Goal: Task Accomplishment & Management: Use online tool/utility

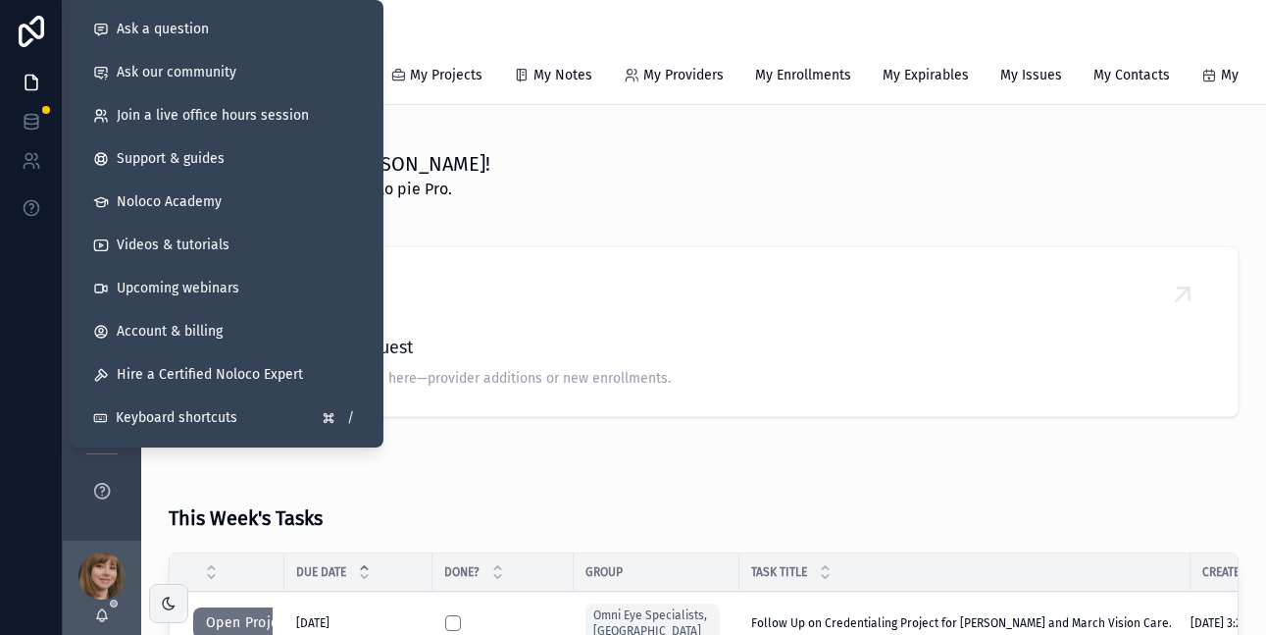
scroll to position [142, 0]
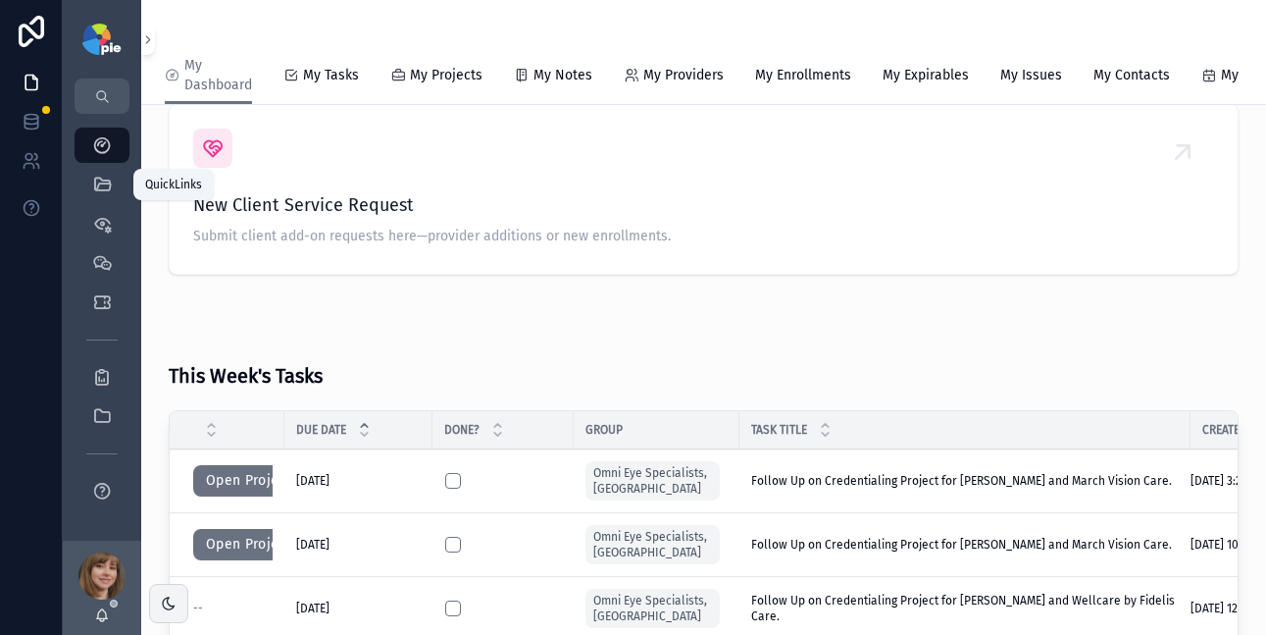
click at [105, 184] on icon "scrollable content" at bounding box center [102, 185] width 20 height 20
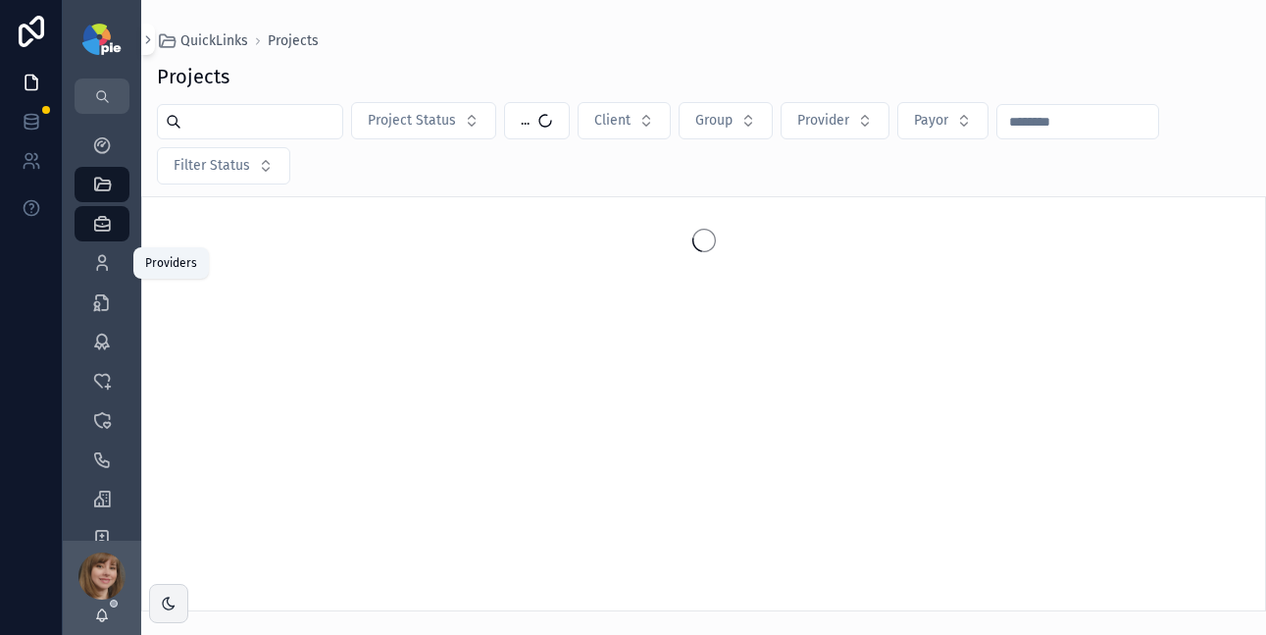
click at [100, 270] on icon "scrollable content" at bounding box center [102, 263] width 20 height 20
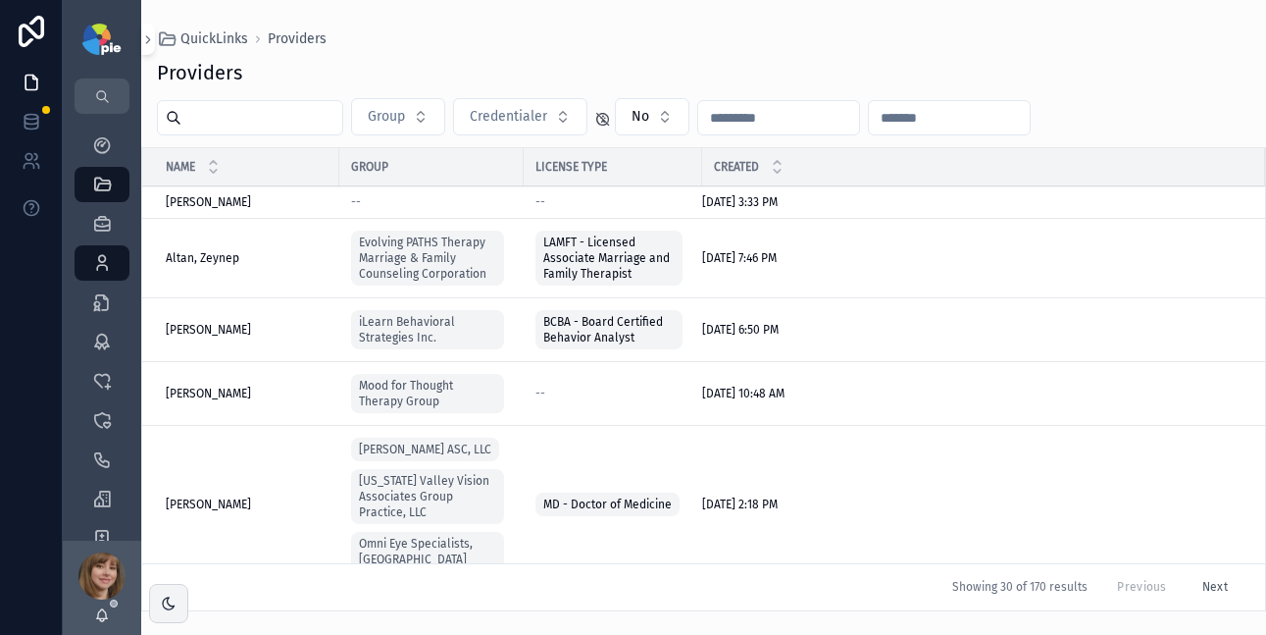
click at [306, 121] on input "scrollable content" at bounding box center [261, 117] width 161 height 27
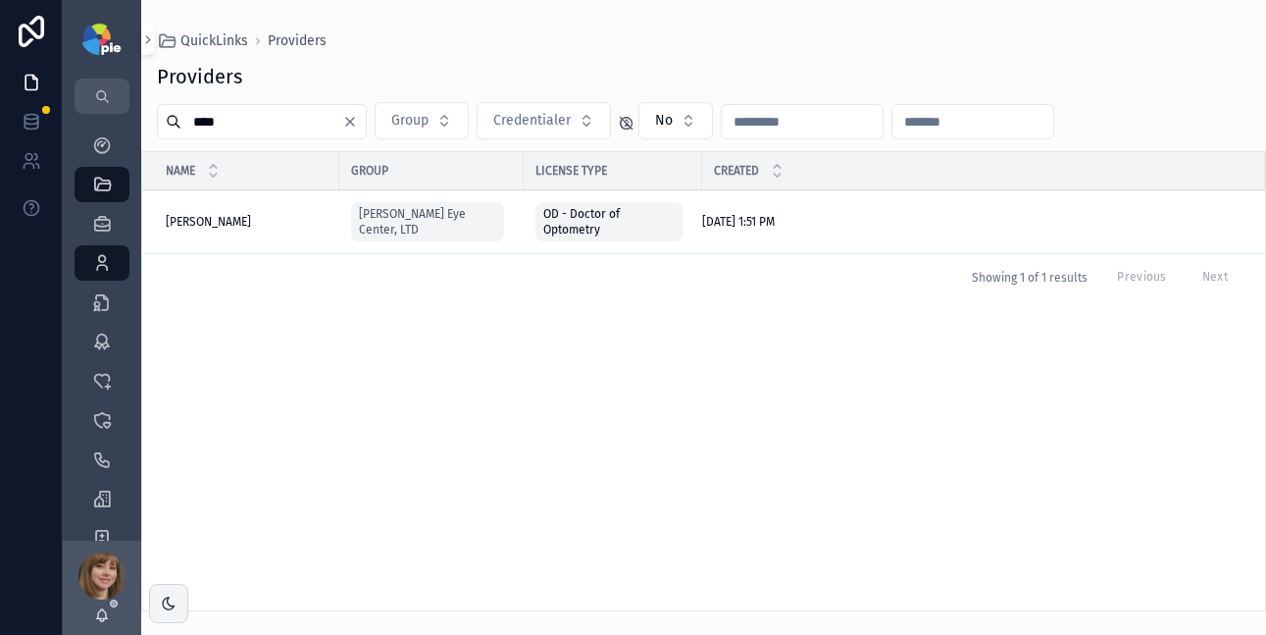
type input "****"
click at [190, 222] on span "[PERSON_NAME]" at bounding box center [208, 222] width 85 height 16
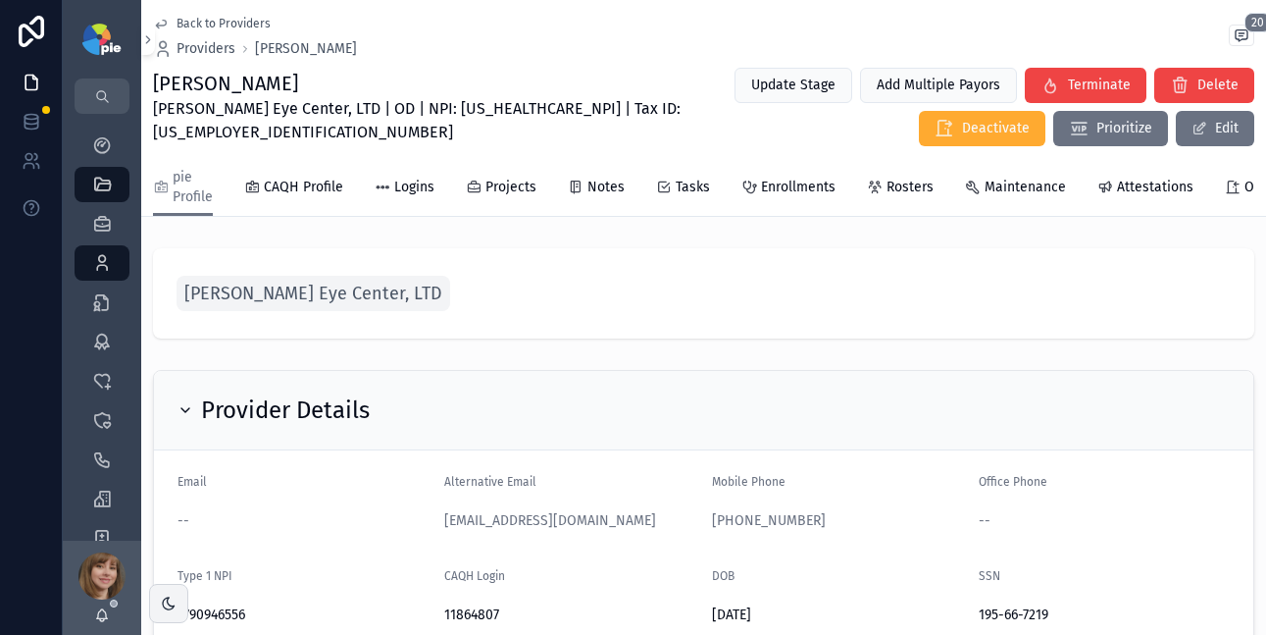
click at [780, 198] on link "Enrollments" at bounding box center [789, 189] width 94 height 39
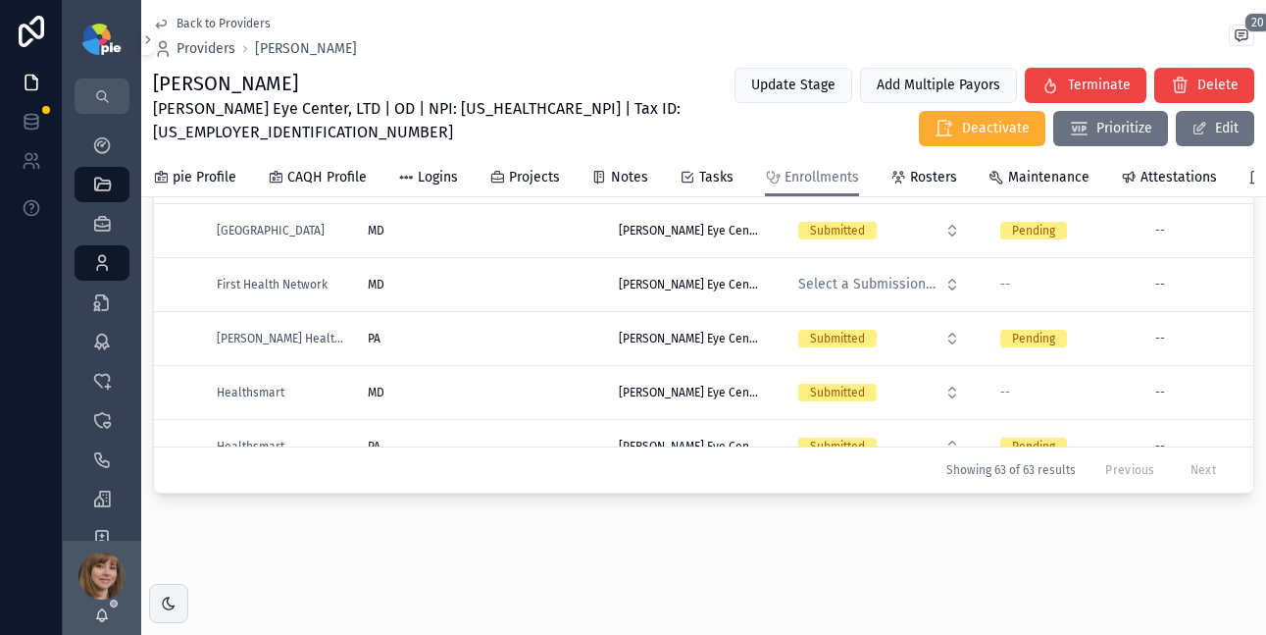
scroll to position [789, 0]
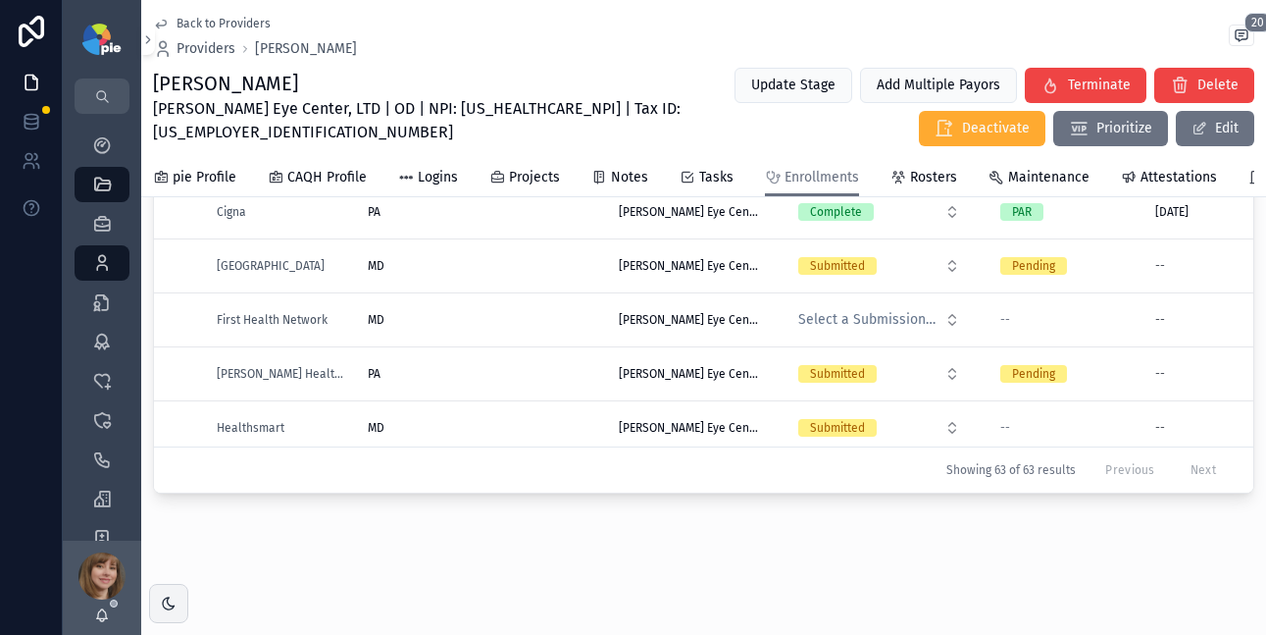
click at [536, 265] on div "MD MD" at bounding box center [482, 266] width 228 height 16
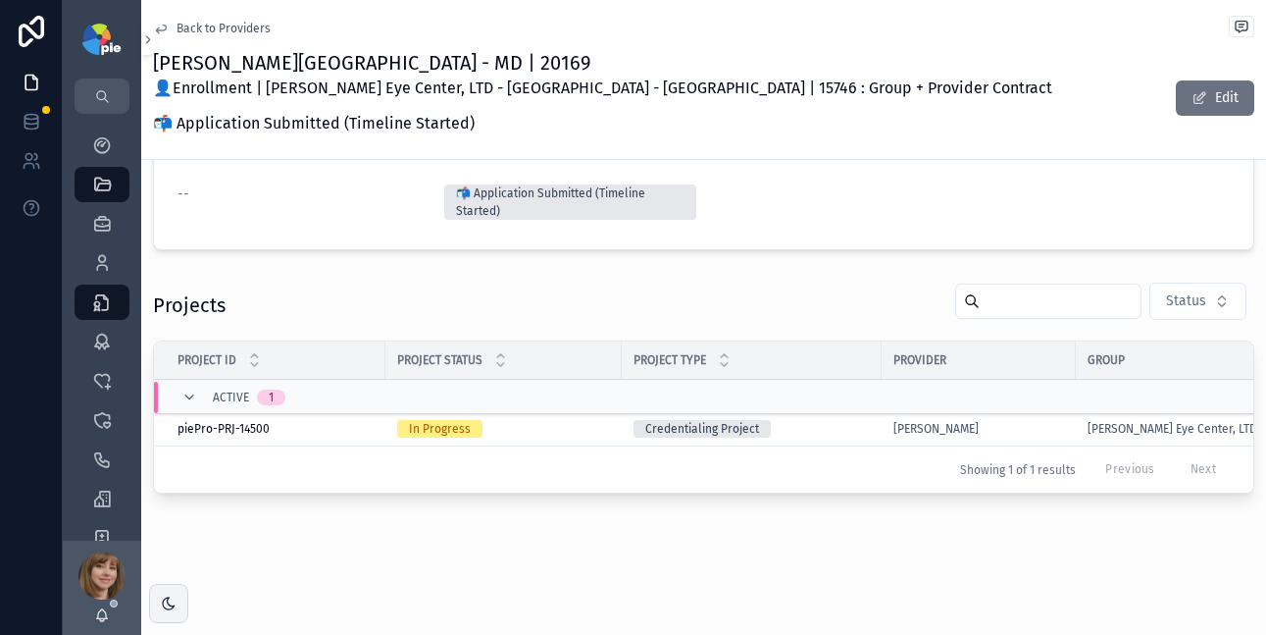
click at [1008, 421] on div "[PERSON_NAME]" at bounding box center [979, 429] width 171 height 16
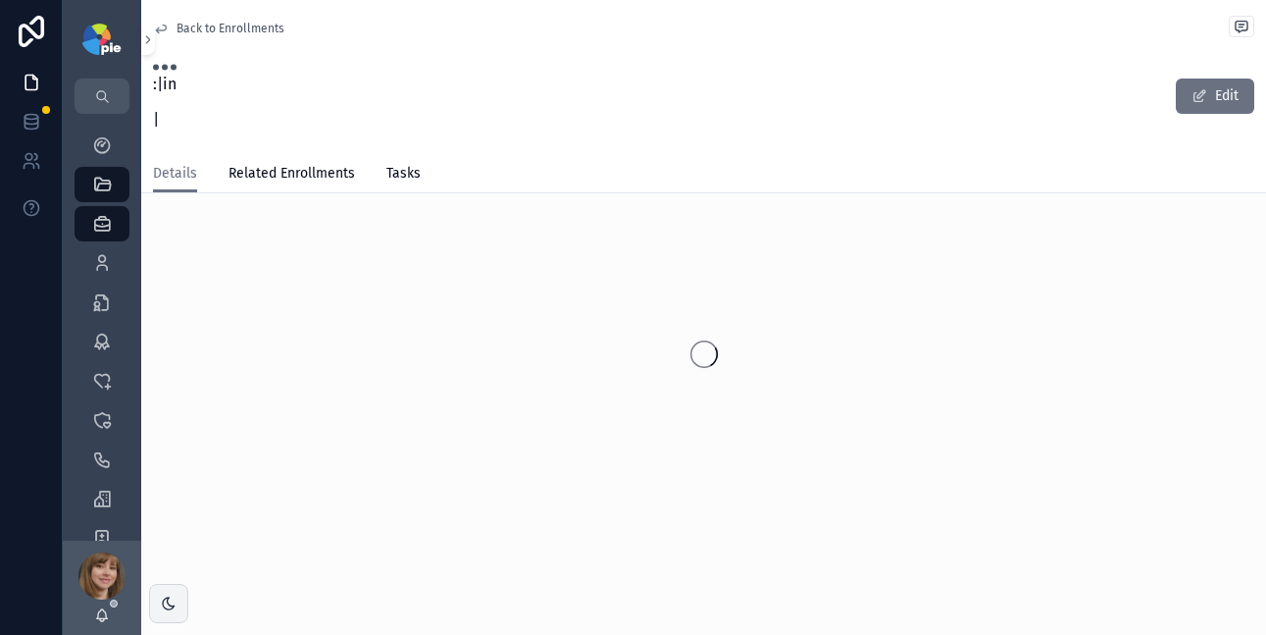
scroll to position [17, 0]
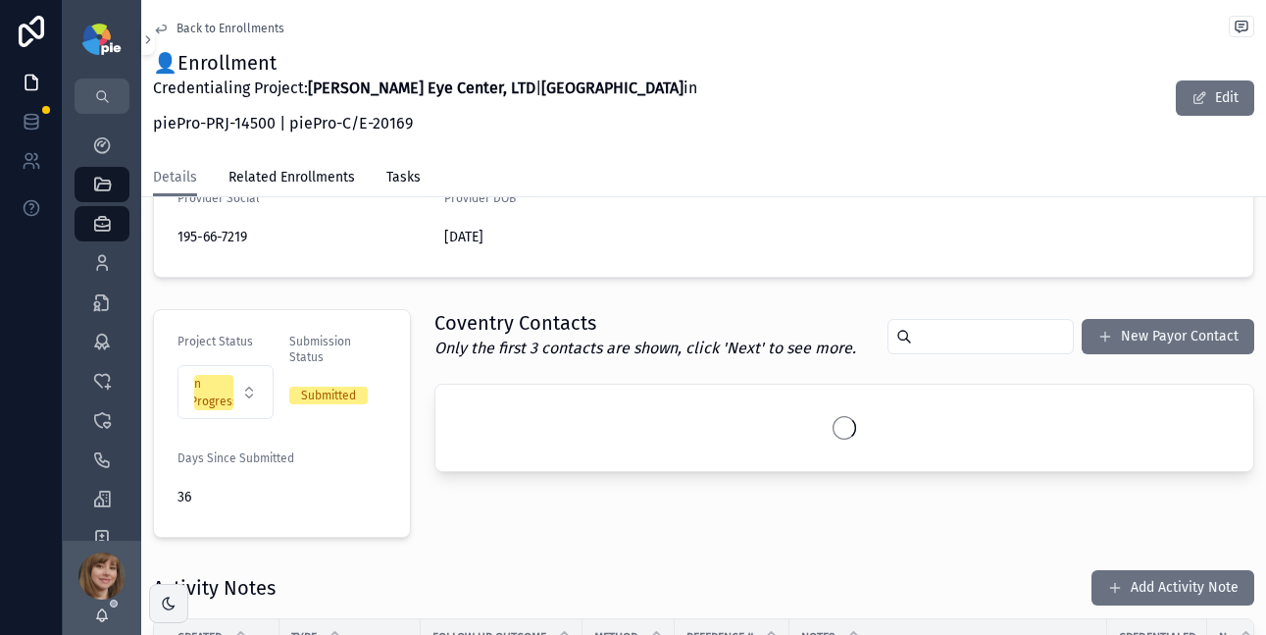
scroll to position [637, 0]
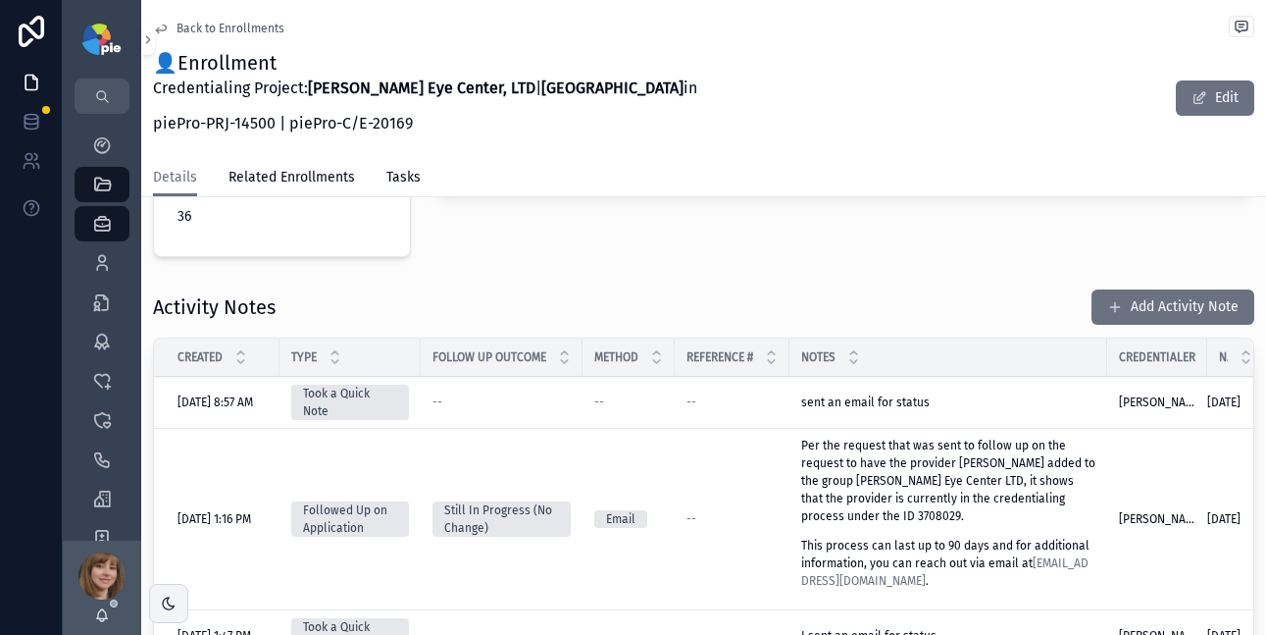
click at [1151, 289] on button "Add Activity Note" at bounding box center [1173, 306] width 163 height 35
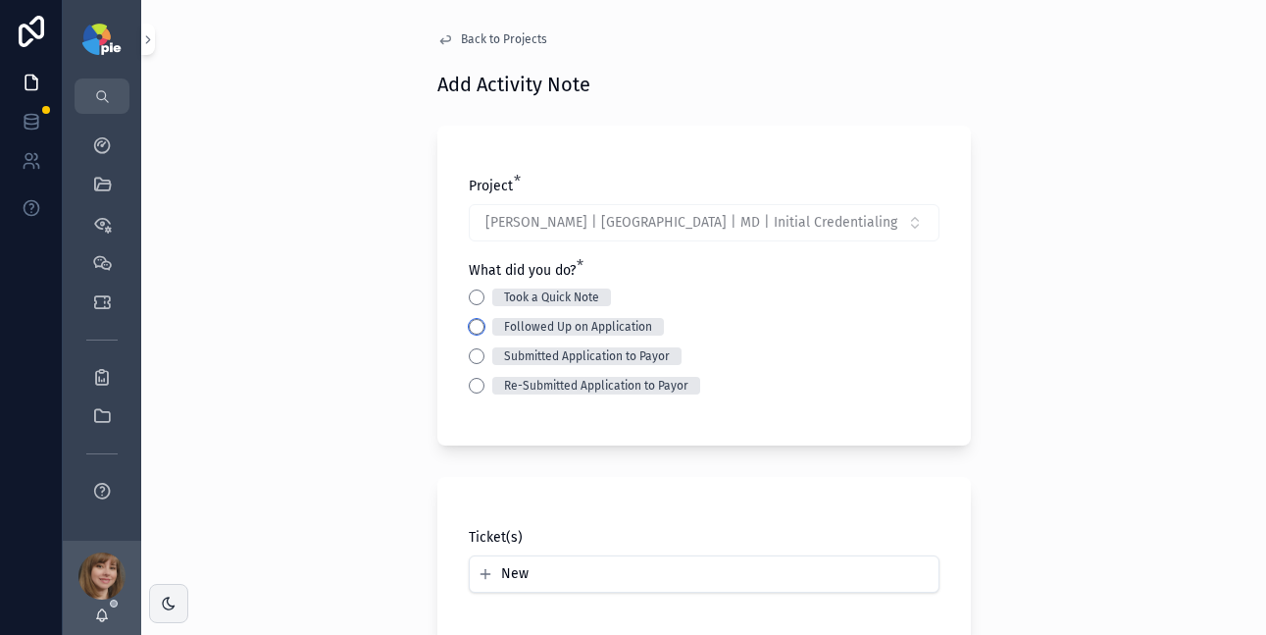
click at [469, 330] on button "Followed Up on Application" at bounding box center [477, 327] width 16 height 16
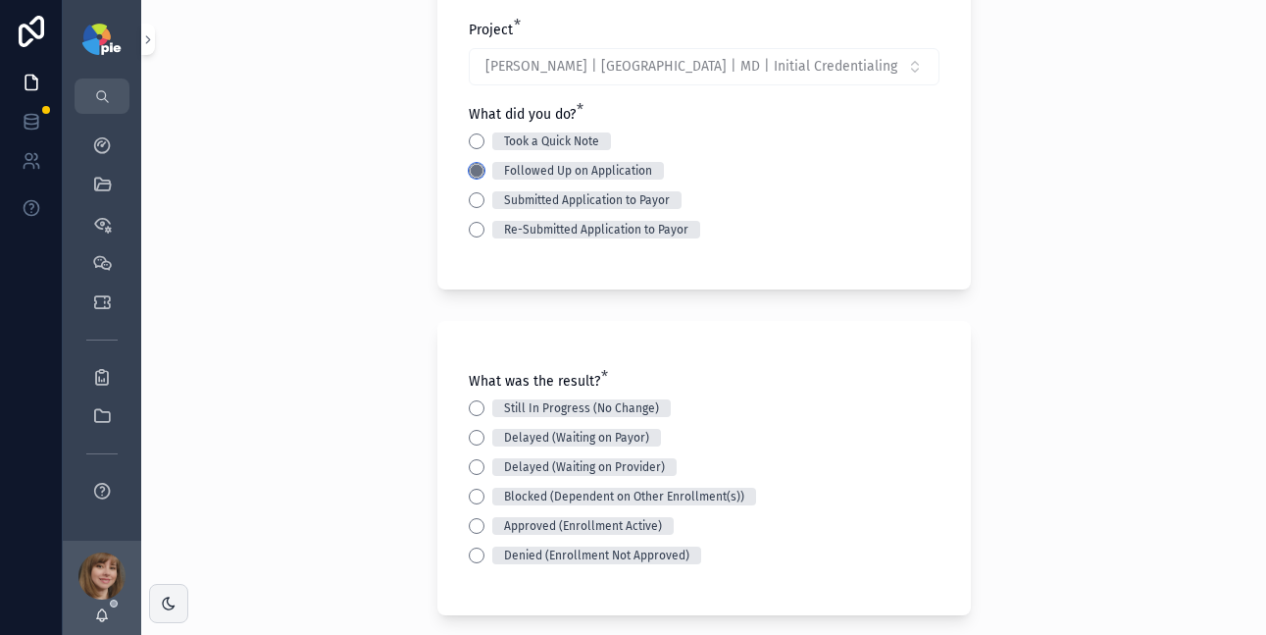
scroll to position [161, 0]
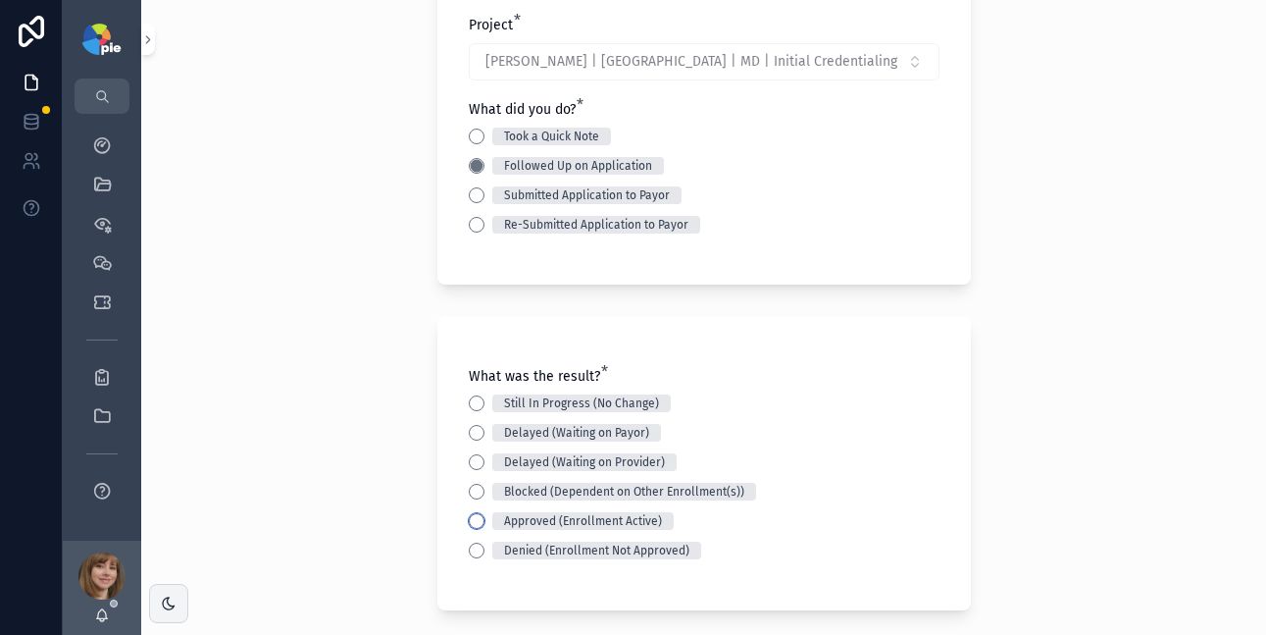
click at [469, 518] on button "Approved (Enrollment Active)" at bounding box center [477, 521] width 16 height 16
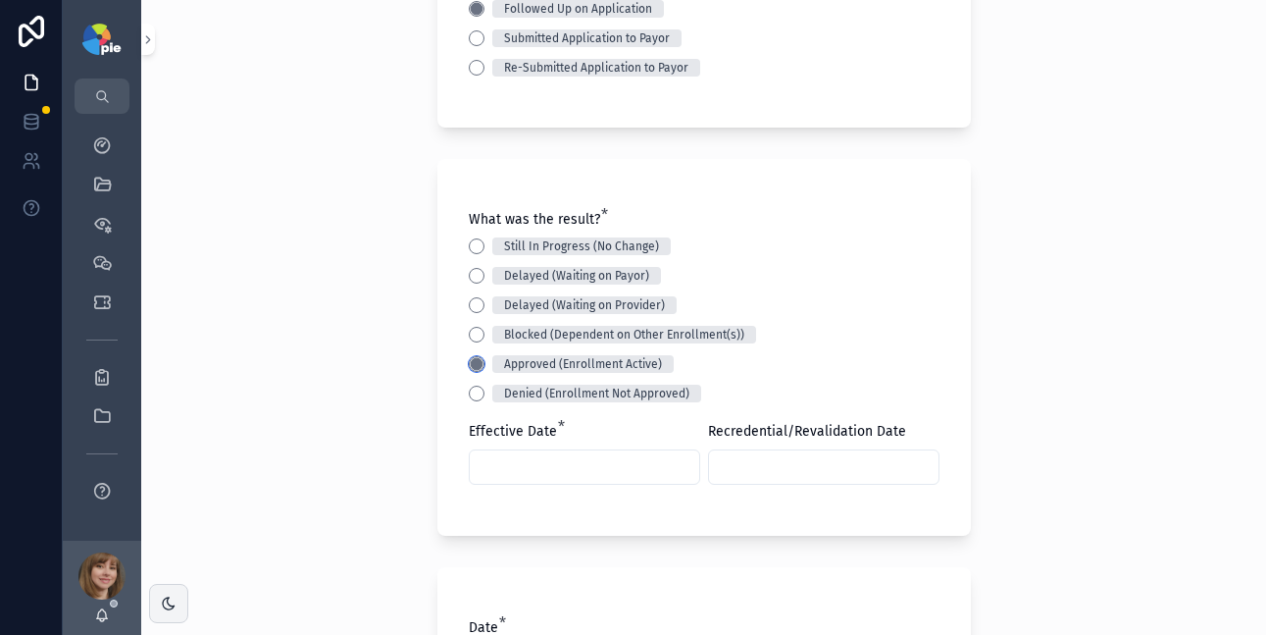
scroll to position [435, 0]
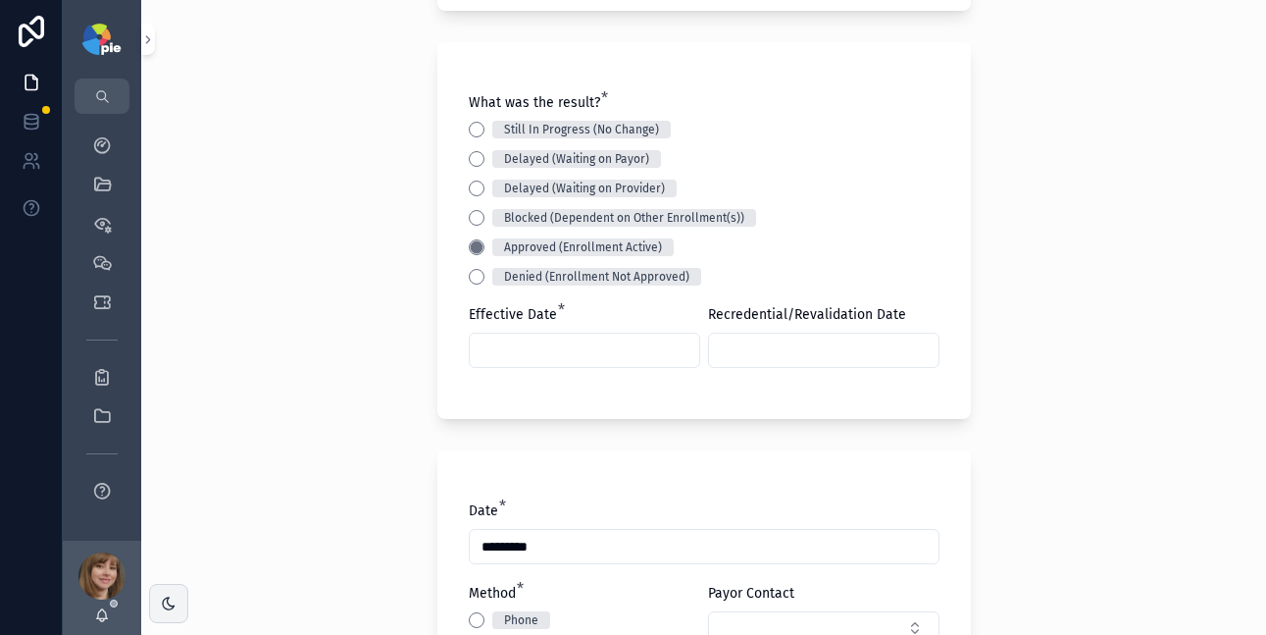
click at [570, 348] on input "scrollable content" at bounding box center [585, 349] width 230 height 27
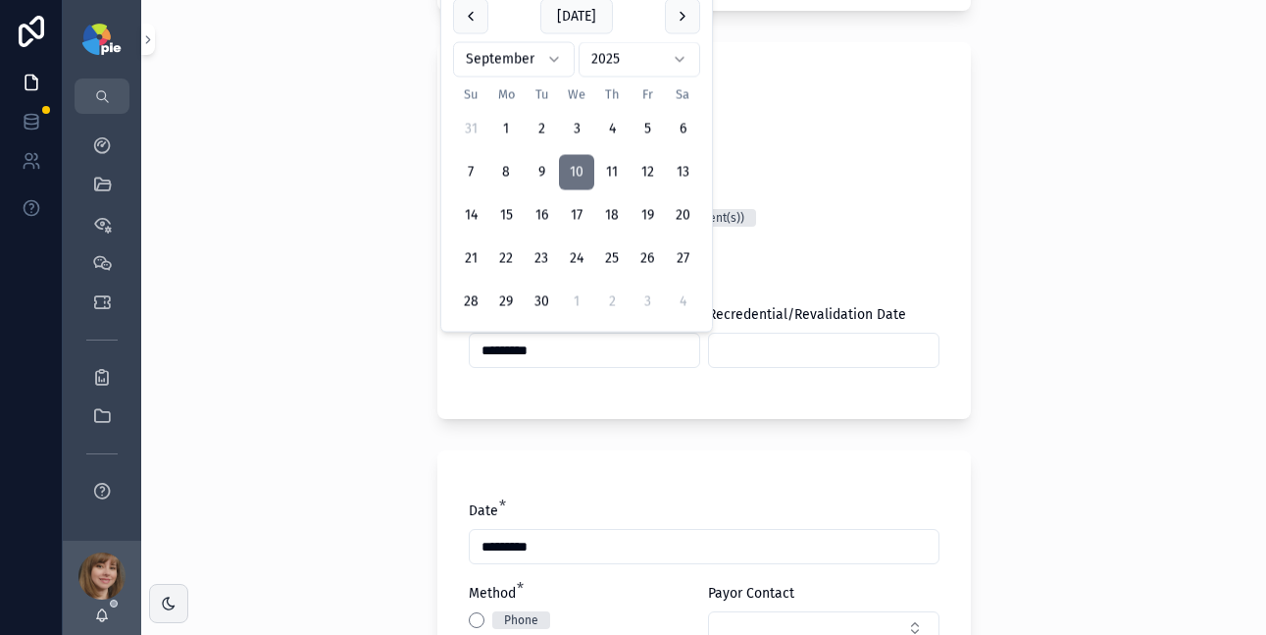
type input "*********"
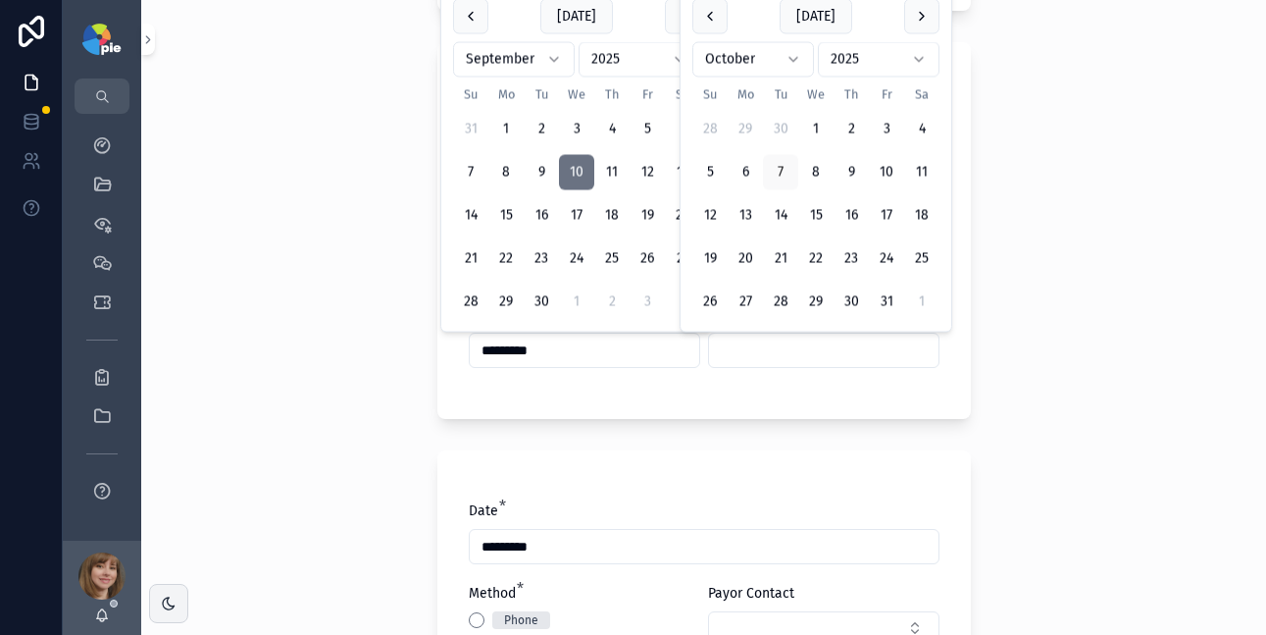
click at [770, 358] on input "scrollable content" at bounding box center [824, 349] width 230 height 27
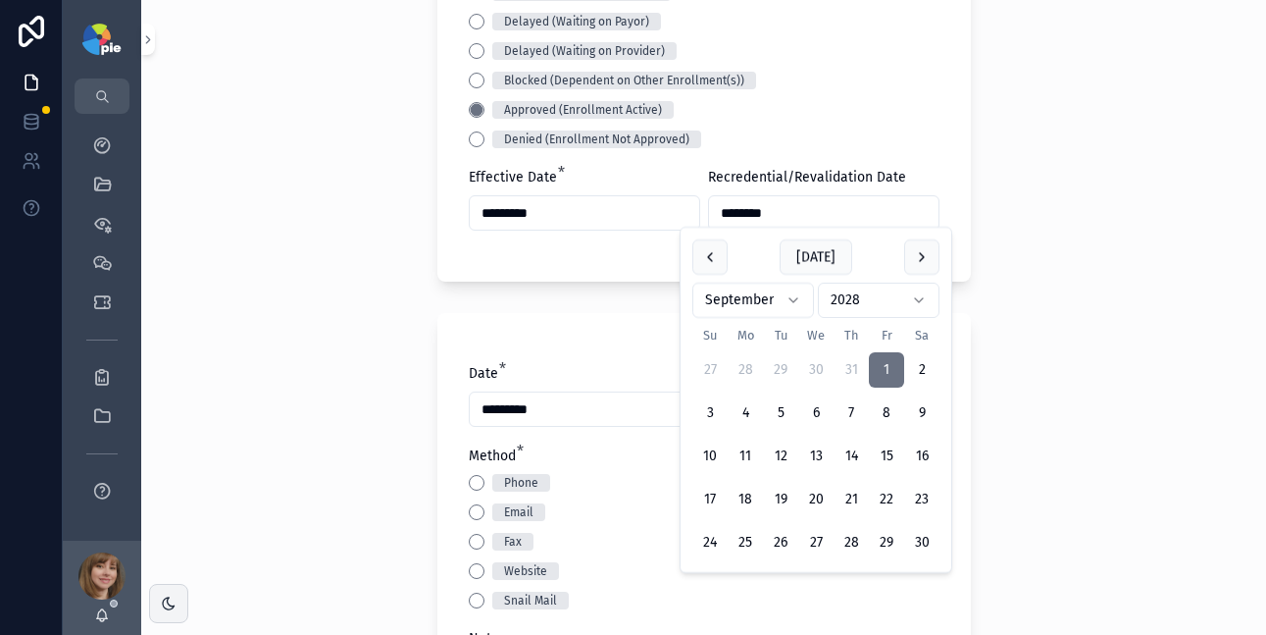
scroll to position [595, 0]
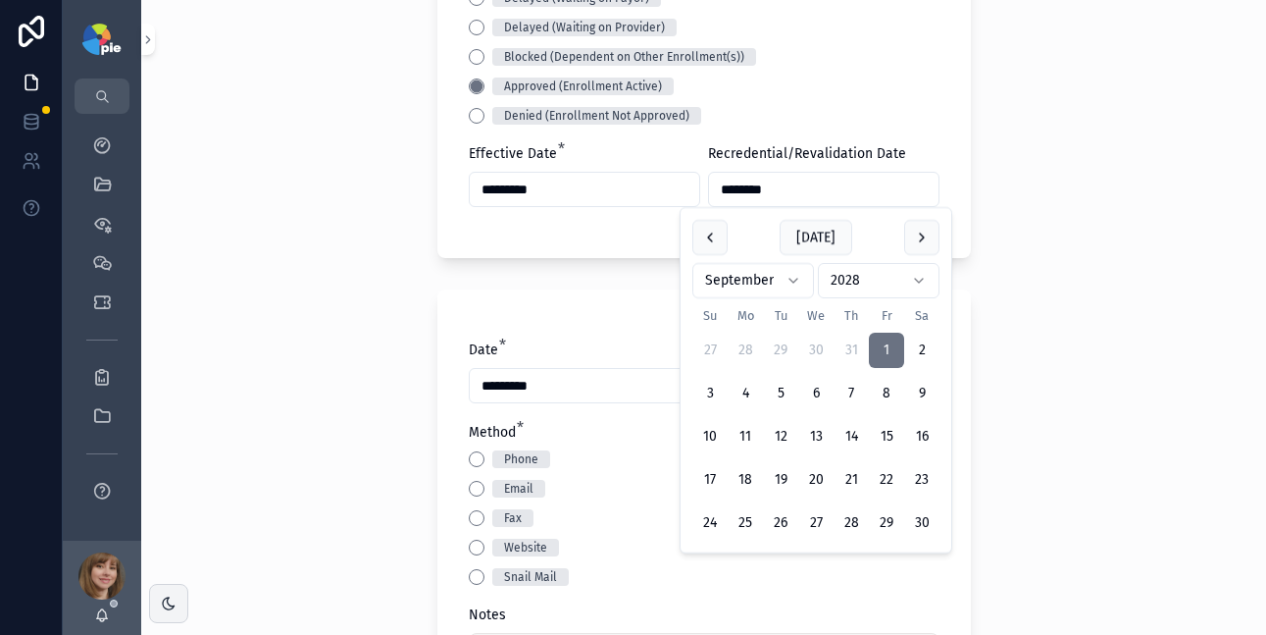
type input "********"
click at [469, 482] on button "Email" at bounding box center [477, 489] width 16 height 16
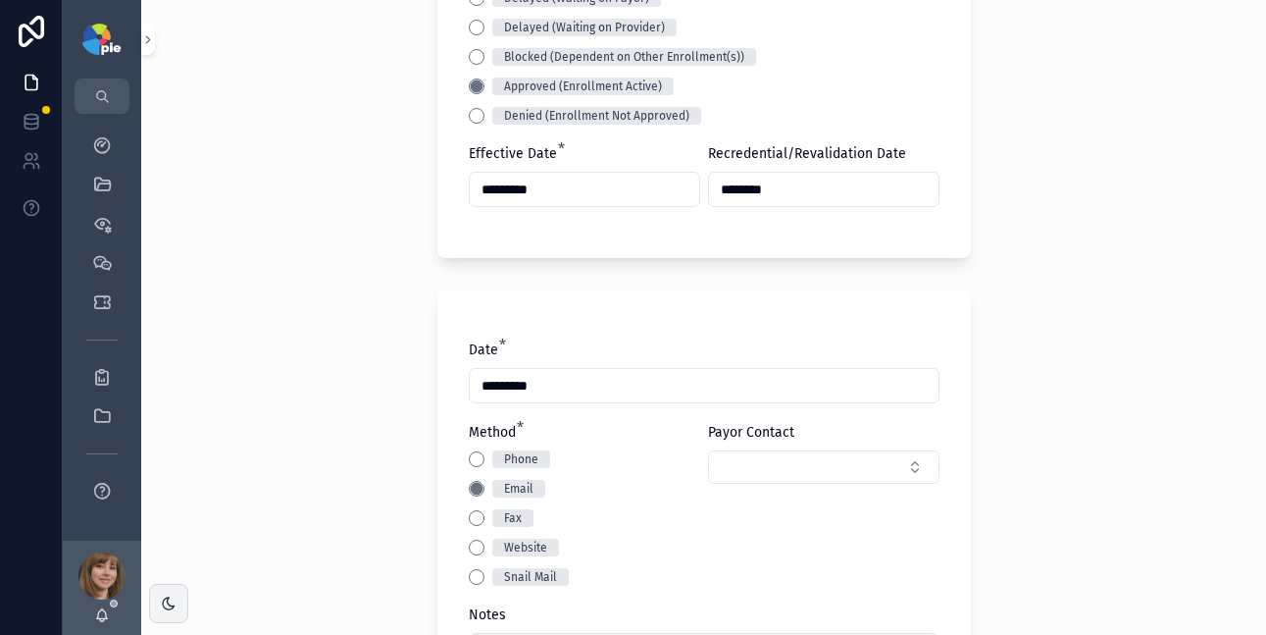
click at [593, 459] on div "Phone" at bounding box center [584, 459] width 231 height 18
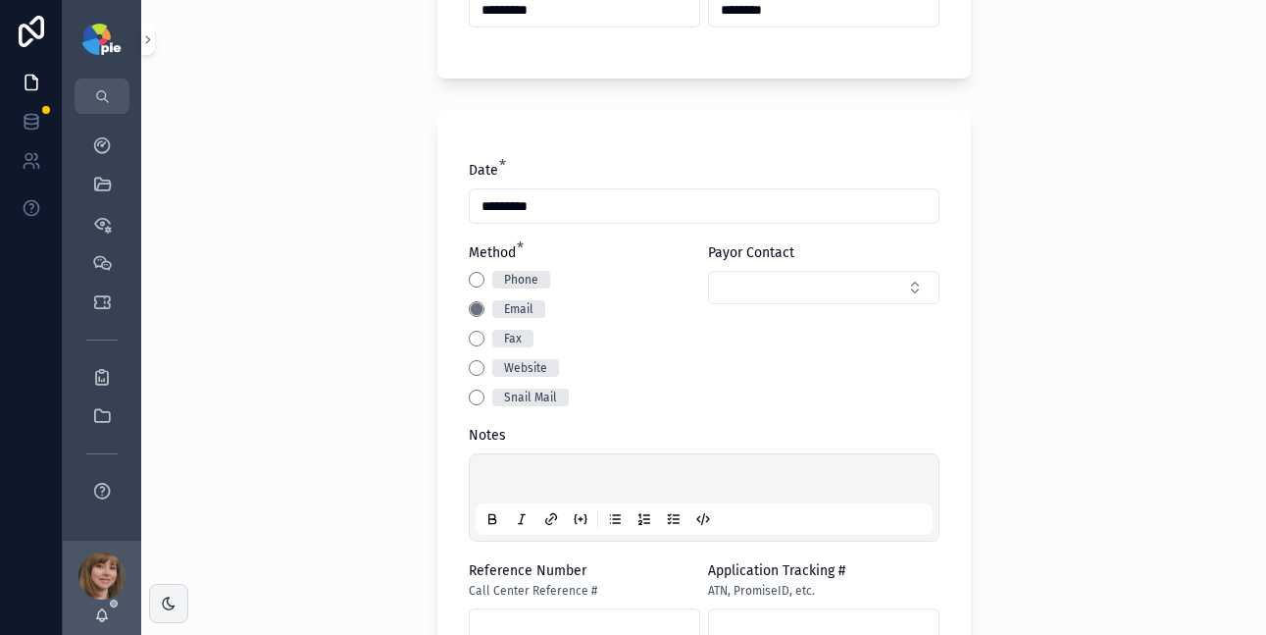
scroll to position [889, 0]
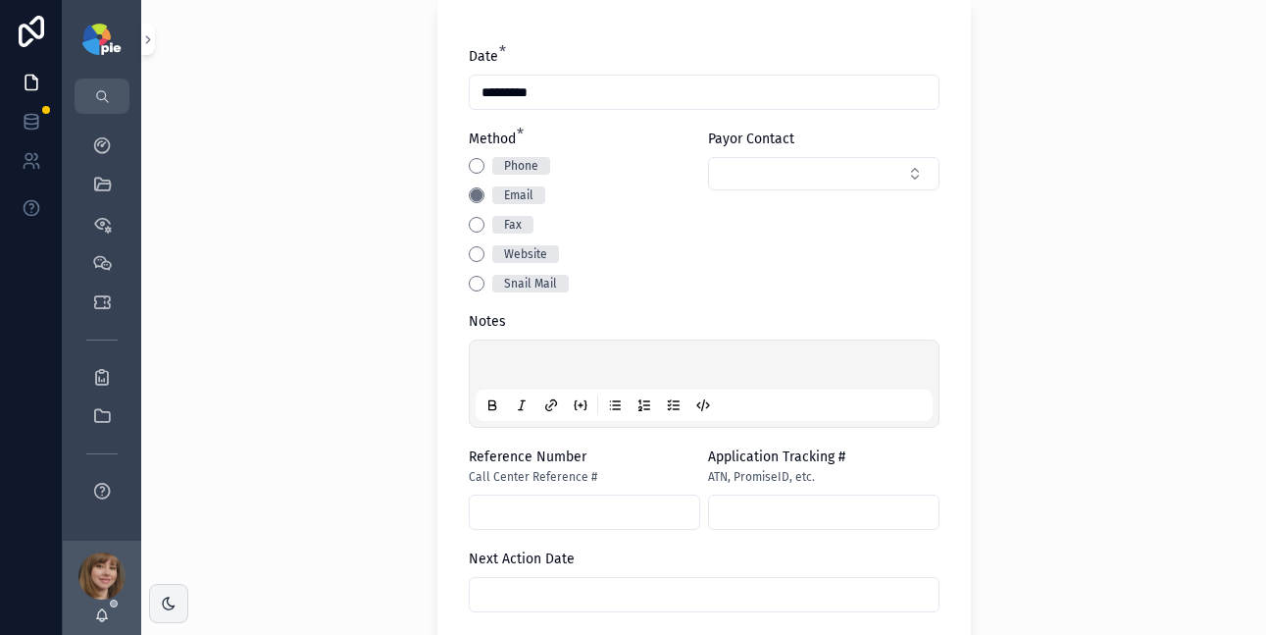
click at [581, 363] on p "scrollable content" at bounding box center [708, 368] width 457 height 20
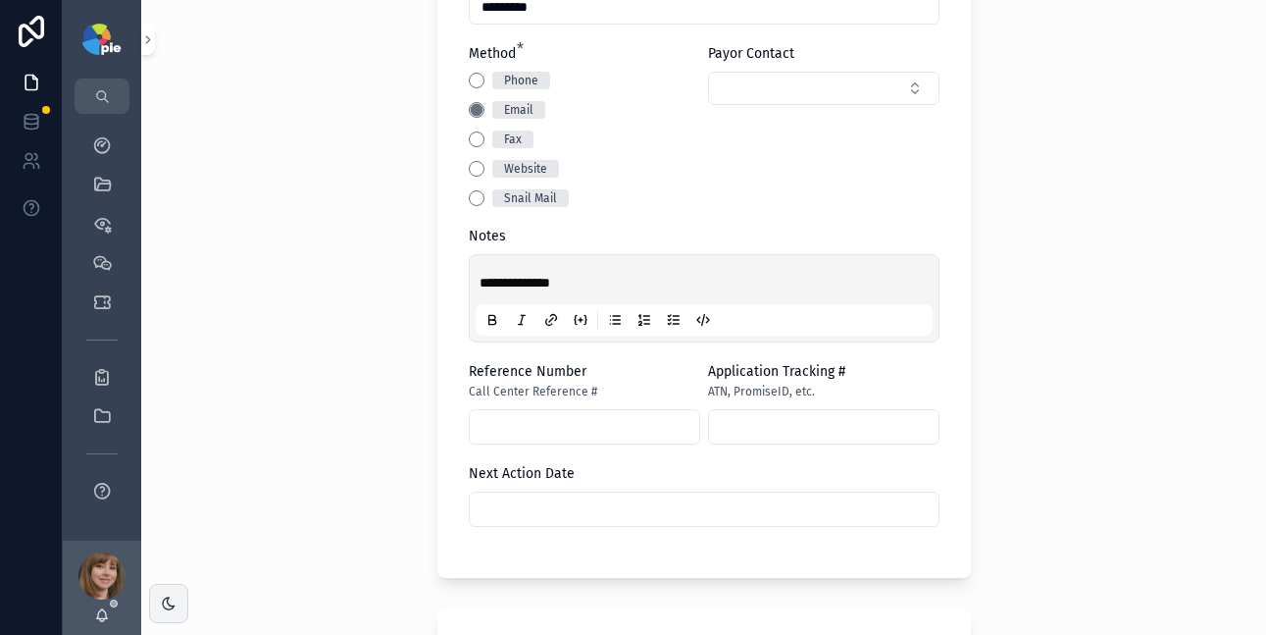
scroll to position [1017, 0]
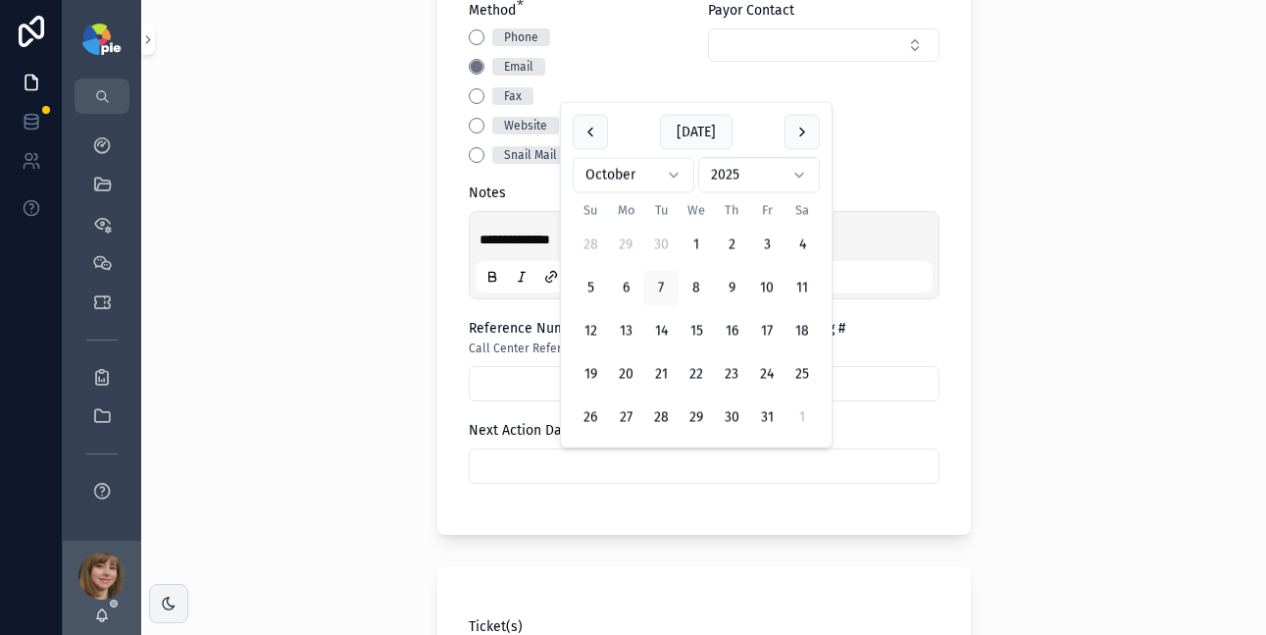
click at [584, 467] on input "scrollable content" at bounding box center [704, 465] width 469 height 27
click at [1212, 311] on div "**********" at bounding box center [703, 317] width 1125 height 635
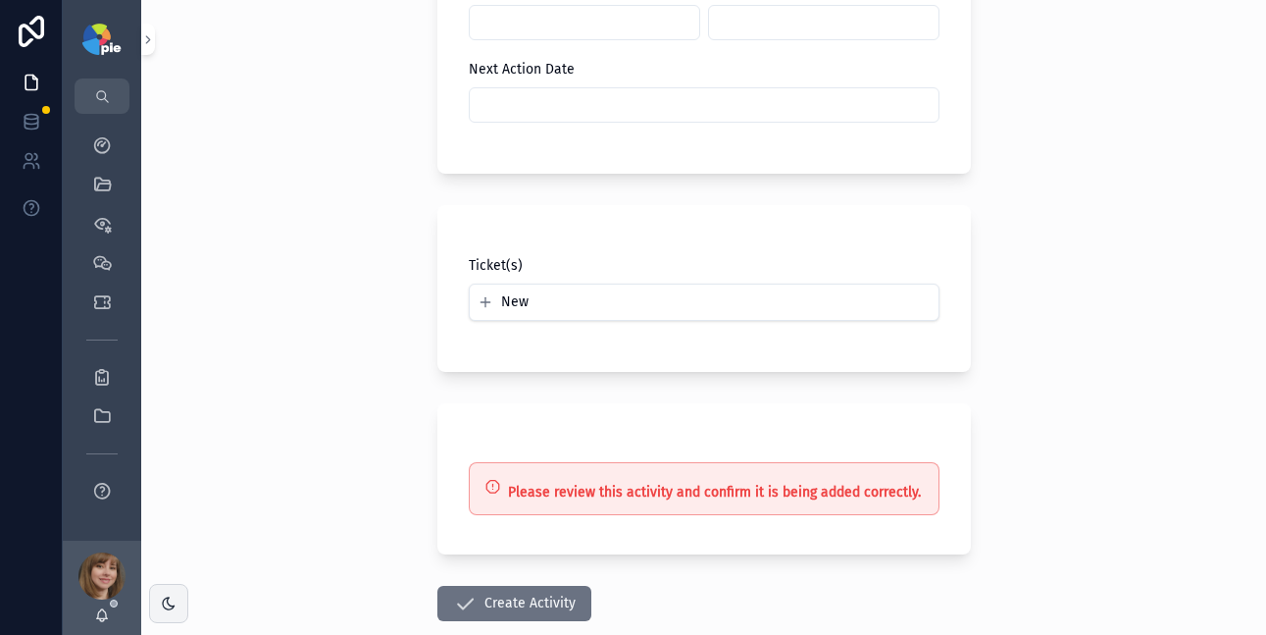
scroll to position [1433, 0]
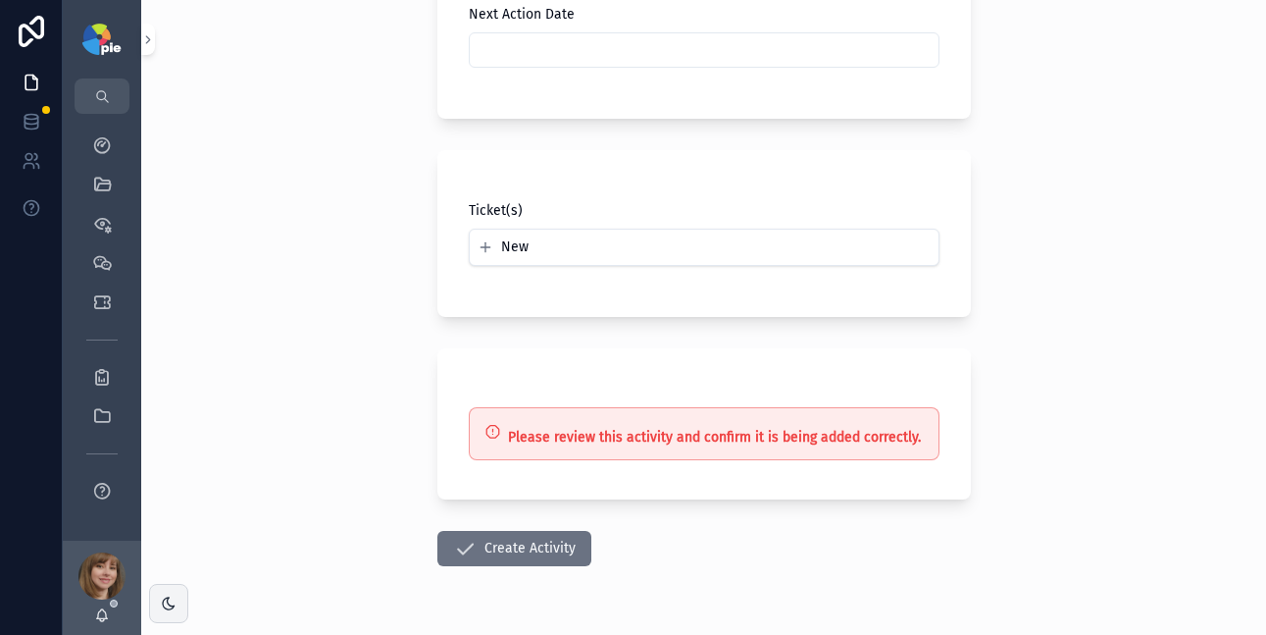
click at [544, 539] on button "Create Activity" at bounding box center [514, 548] width 154 height 35
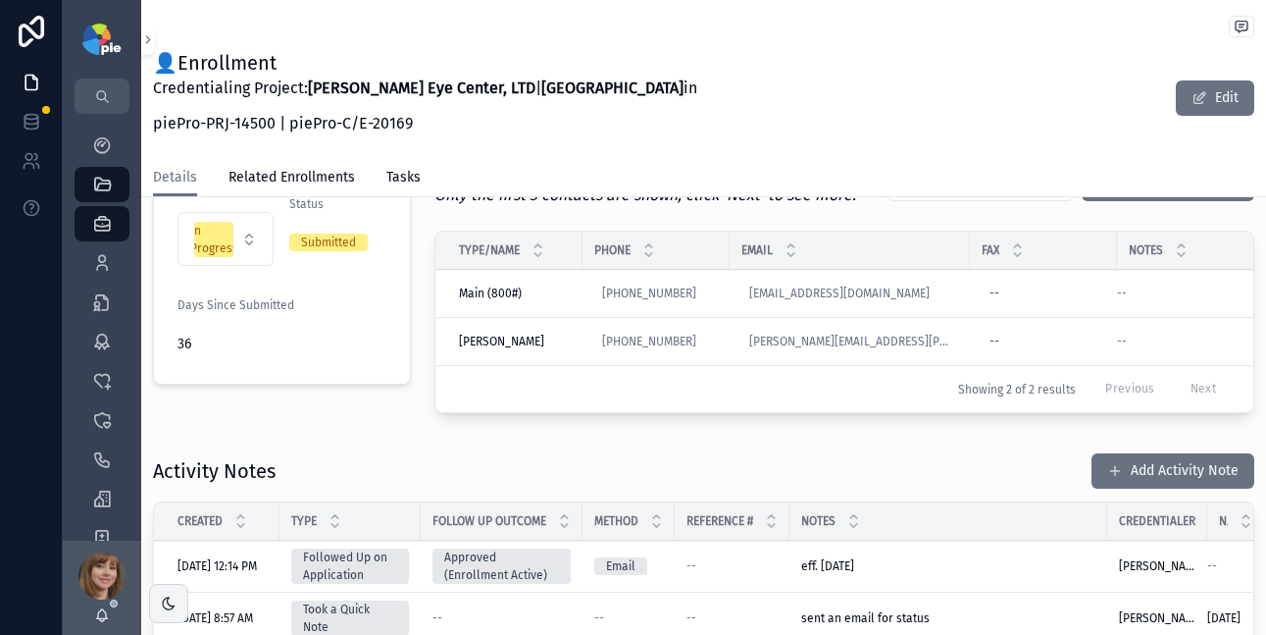
scroll to position [481, 0]
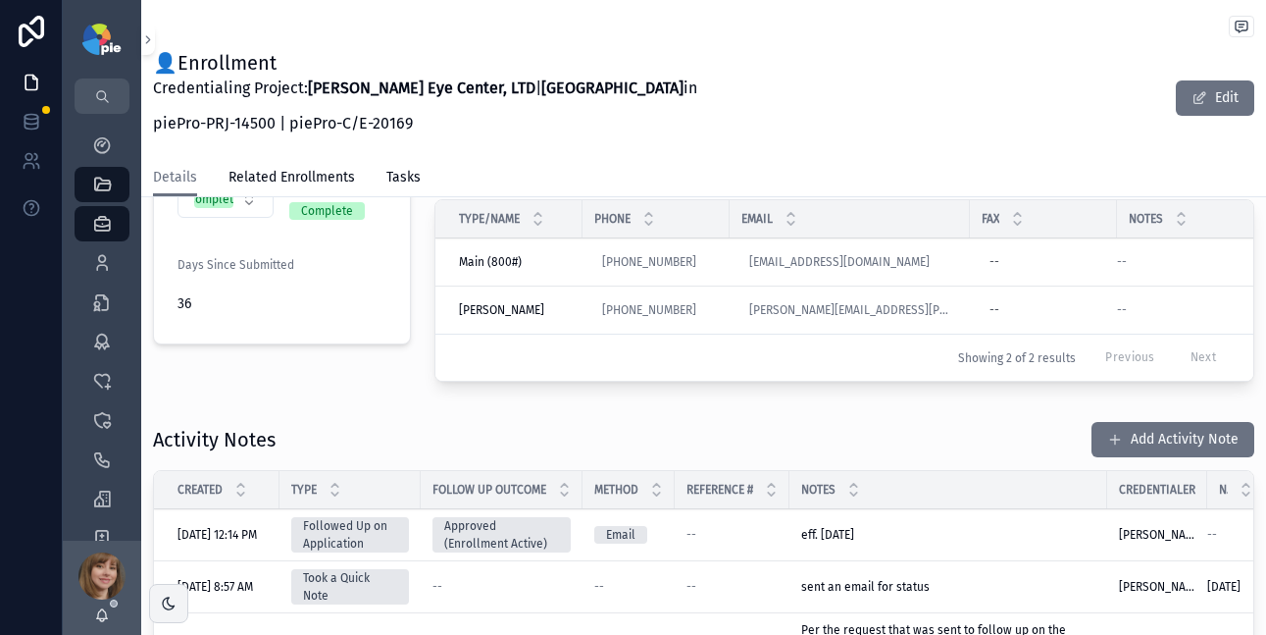
scroll to position [311, 0]
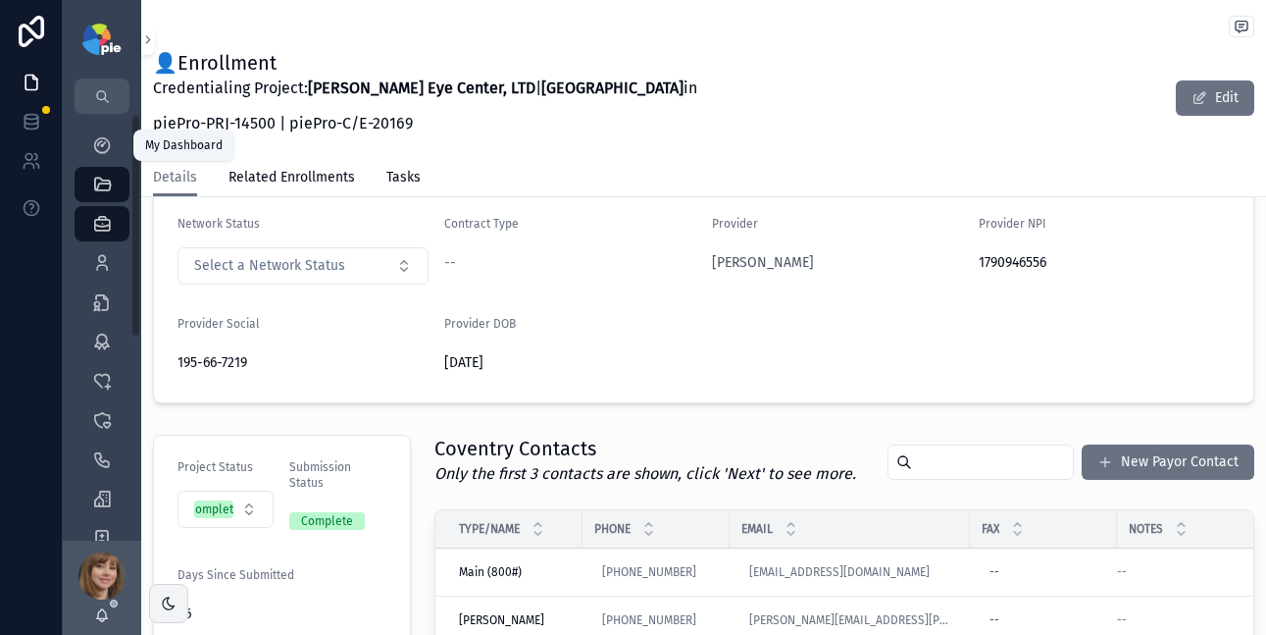
click at [95, 135] on icon "scrollable content" at bounding box center [102, 145] width 20 height 20
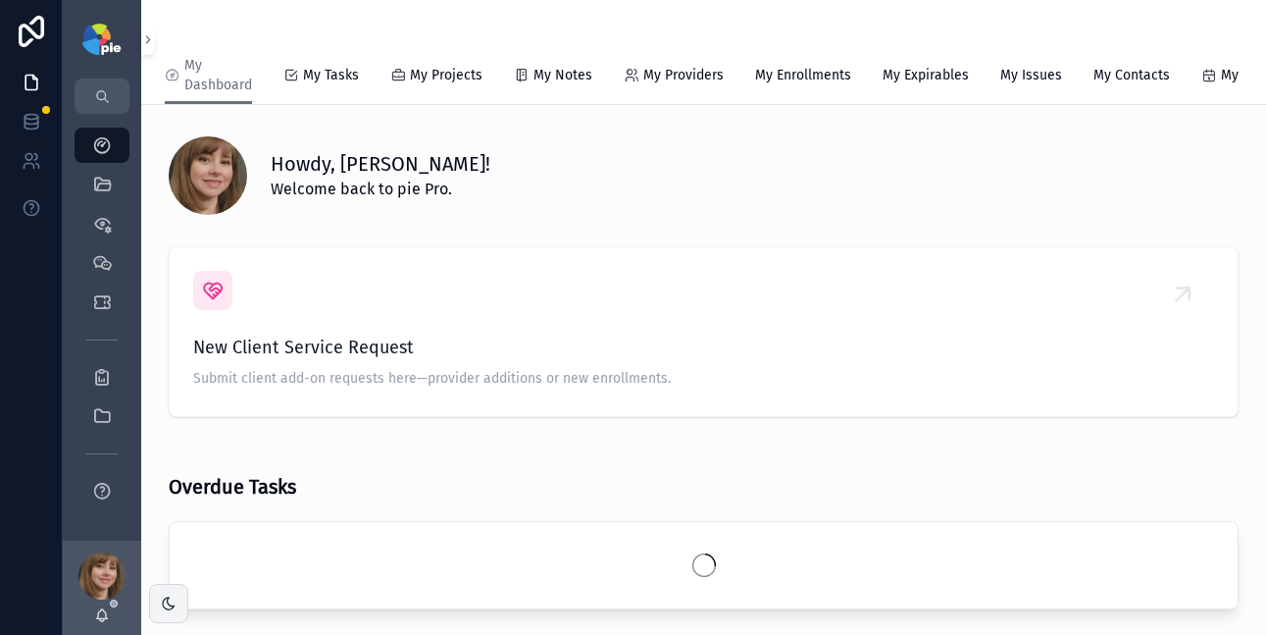
click at [330, 72] on span "My Tasks" at bounding box center [331, 76] width 56 height 20
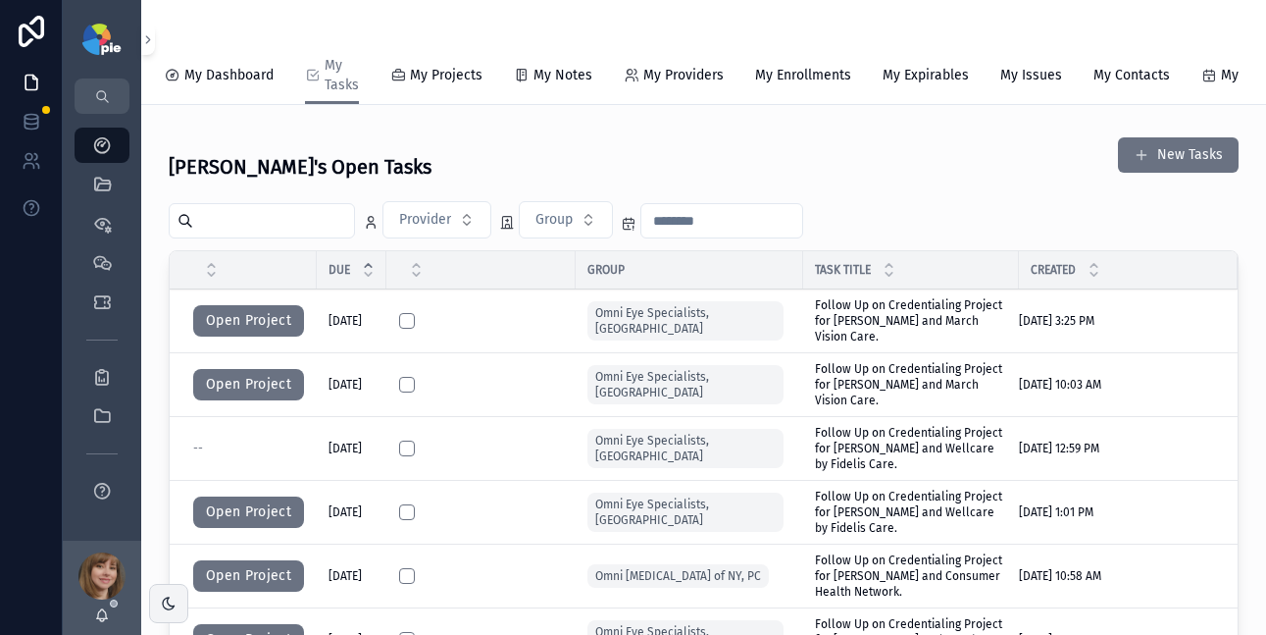
click at [227, 232] on input "scrollable content" at bounding box center [273, 220] width 161 height 27
click at [113, 180] on div "QuickLinks" at bounding box center [101, 184] width 31 height 31
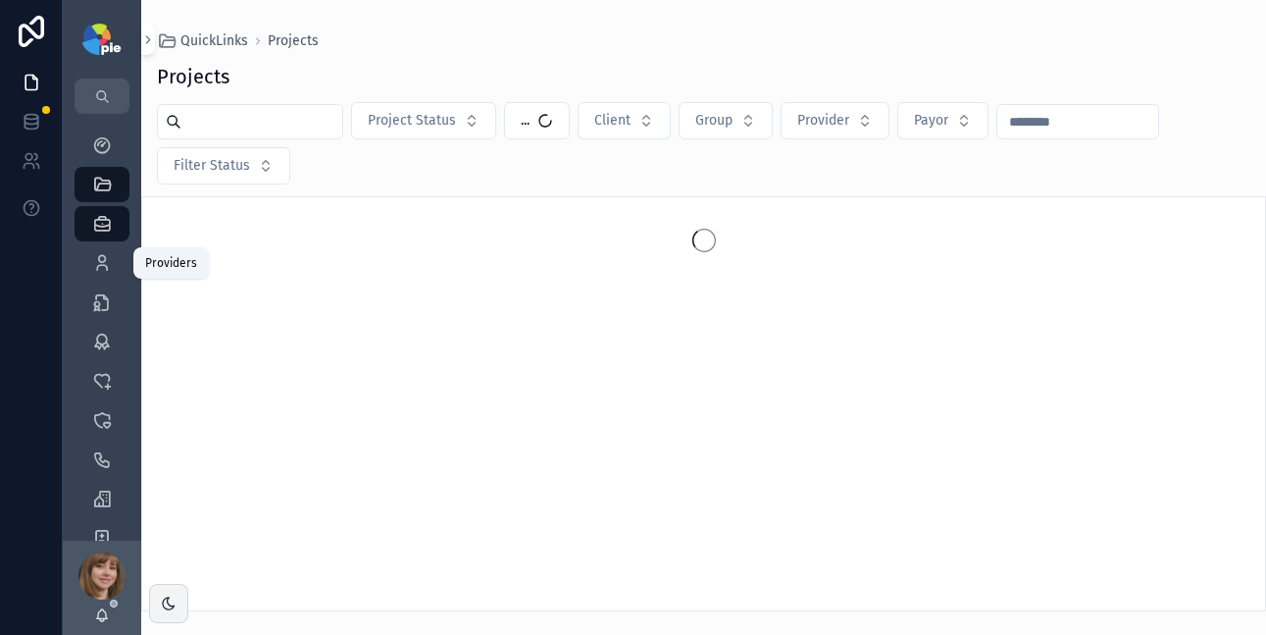
click at [105, 260] on icon "scrollable content" at bounding box center [102, 263] width 20 height 20
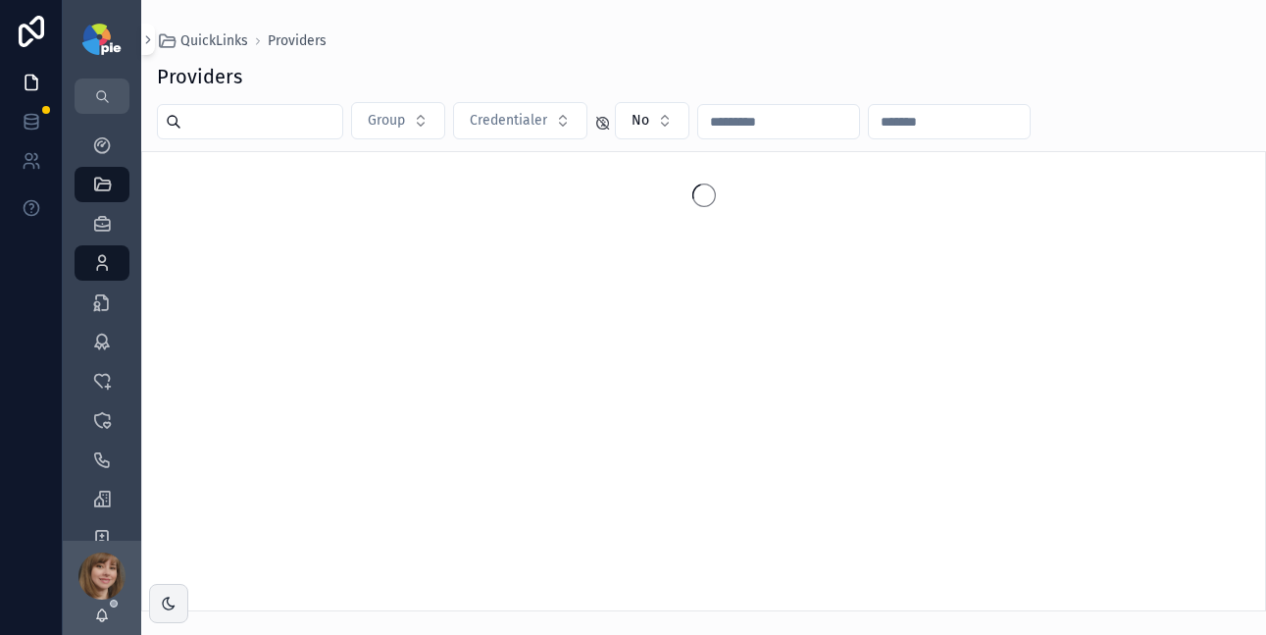
click at [225, 122] on input "scrollable content" at bounding box center [261, 121] width 161 height 27
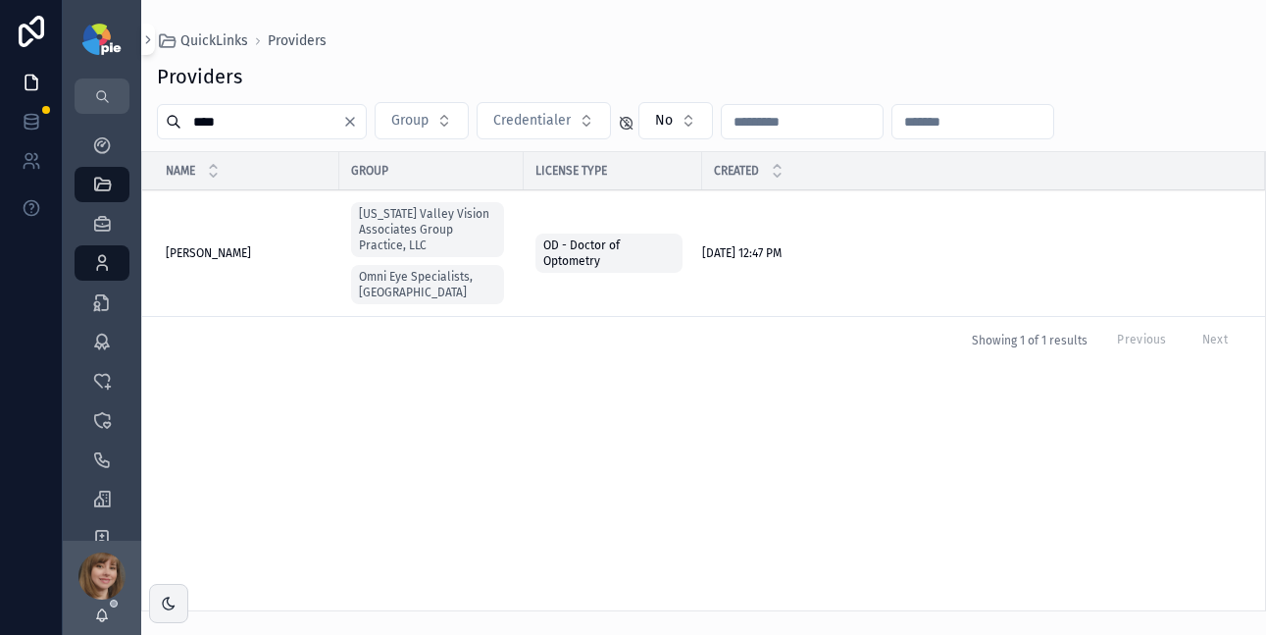
type input "****"
click at [213, 247] on span "[PERSON_NAME]" at bounding box center [208, 253] width 85 height 16
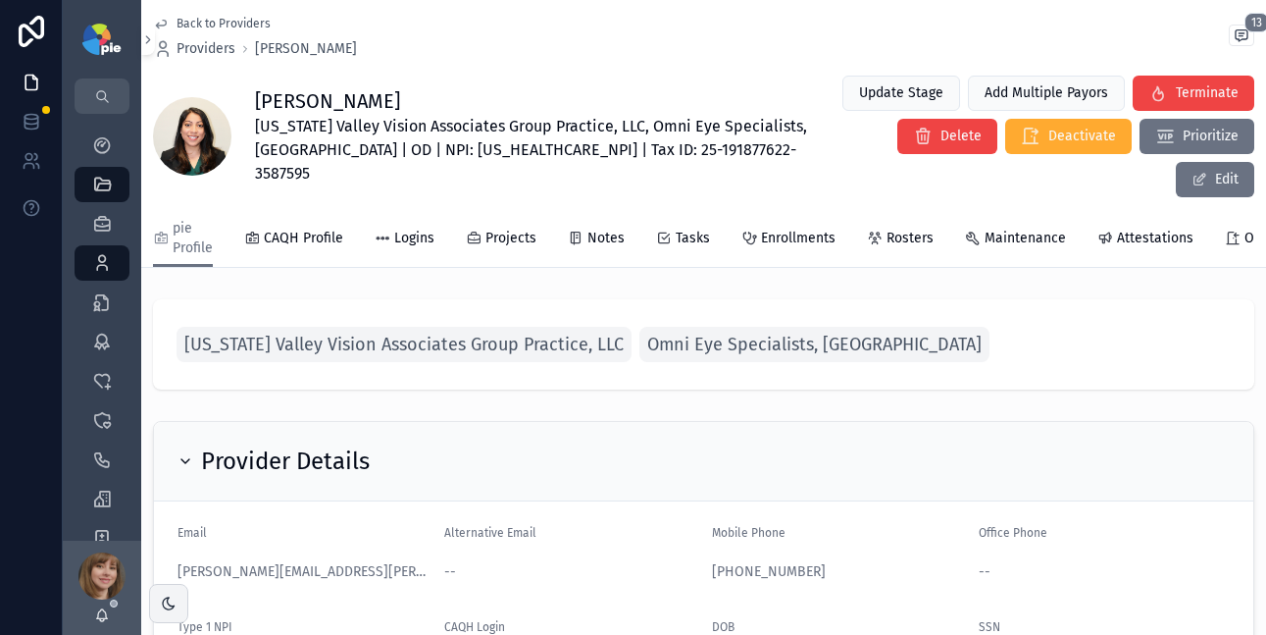
click at [470, 141] on span "[US_STATE] Valley Vision Associates Group Practice, LLC, Omni Eye Specialists, …" at bounding box center [536, 150] width 562 height 71
copy span "1891589255"
click at [796, 229] on span "Enrollments" at bounding box center [798, 239] width 75 height 20
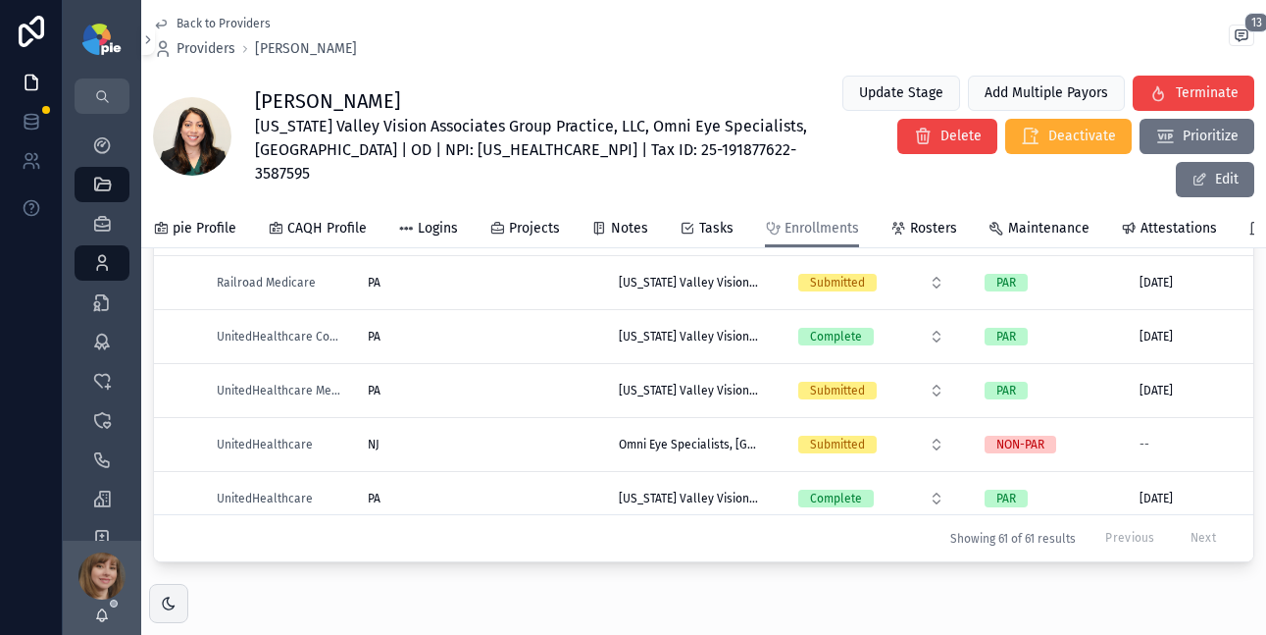
scroll to position [2733, 0]
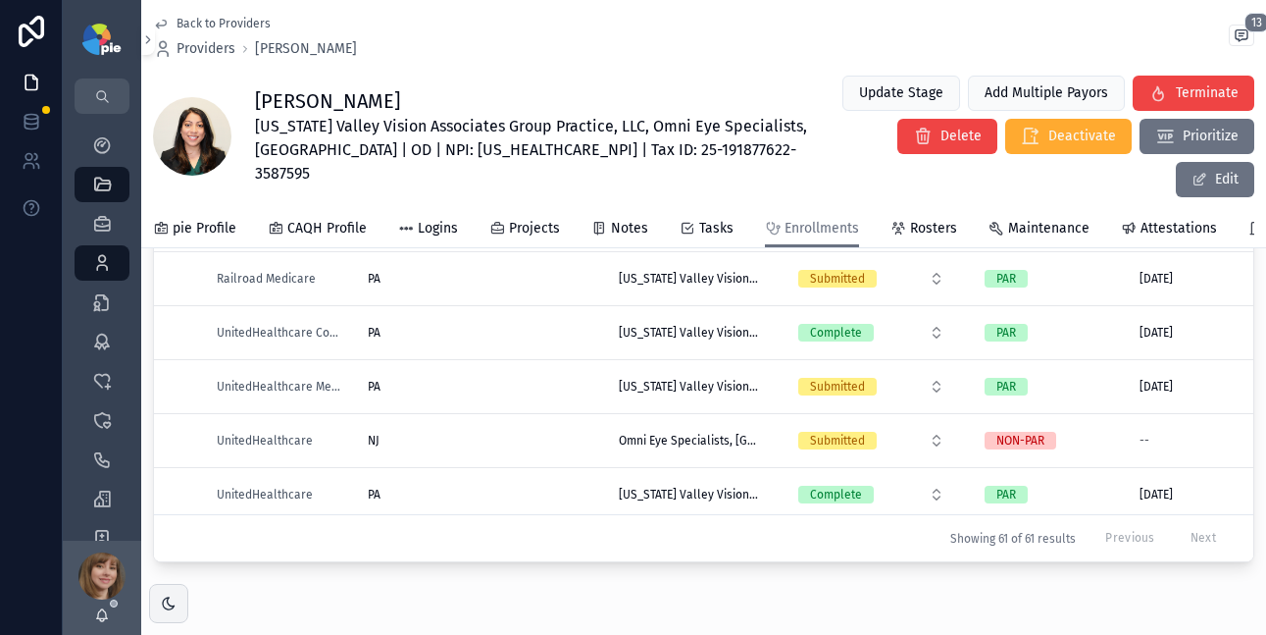
click at [508, 433] on div "NJ [GEOGRAPHIC_DATA]" at bounding box center [482, 441] width 228 height 16
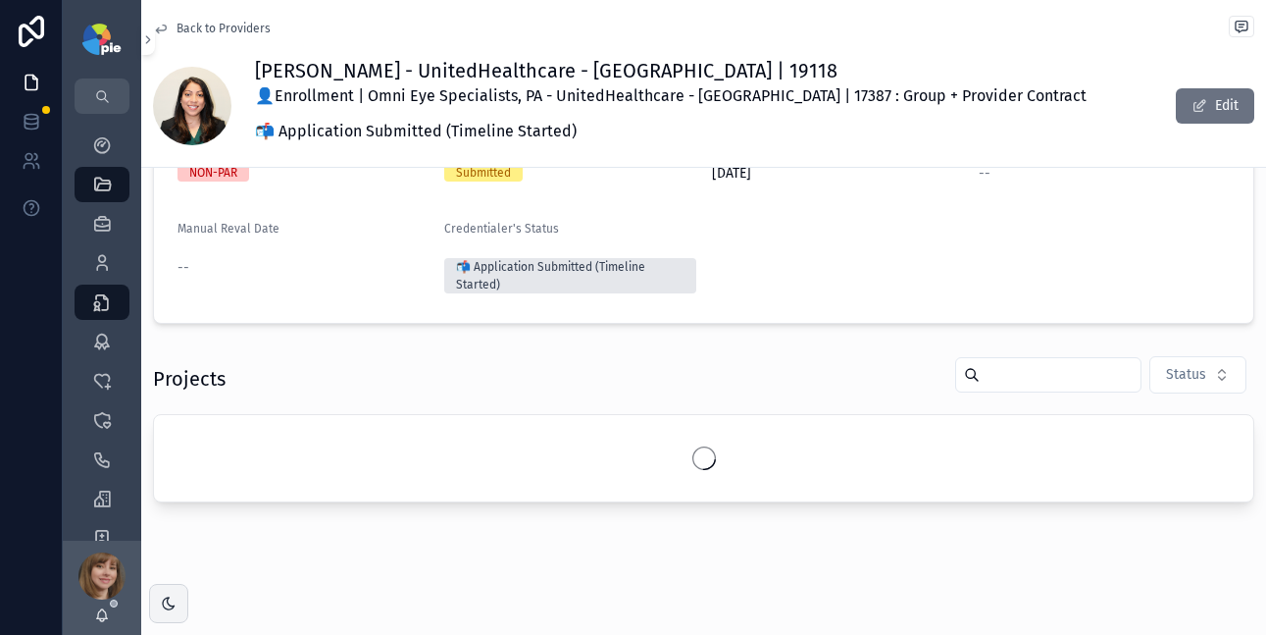
scroll to position [248, 0]
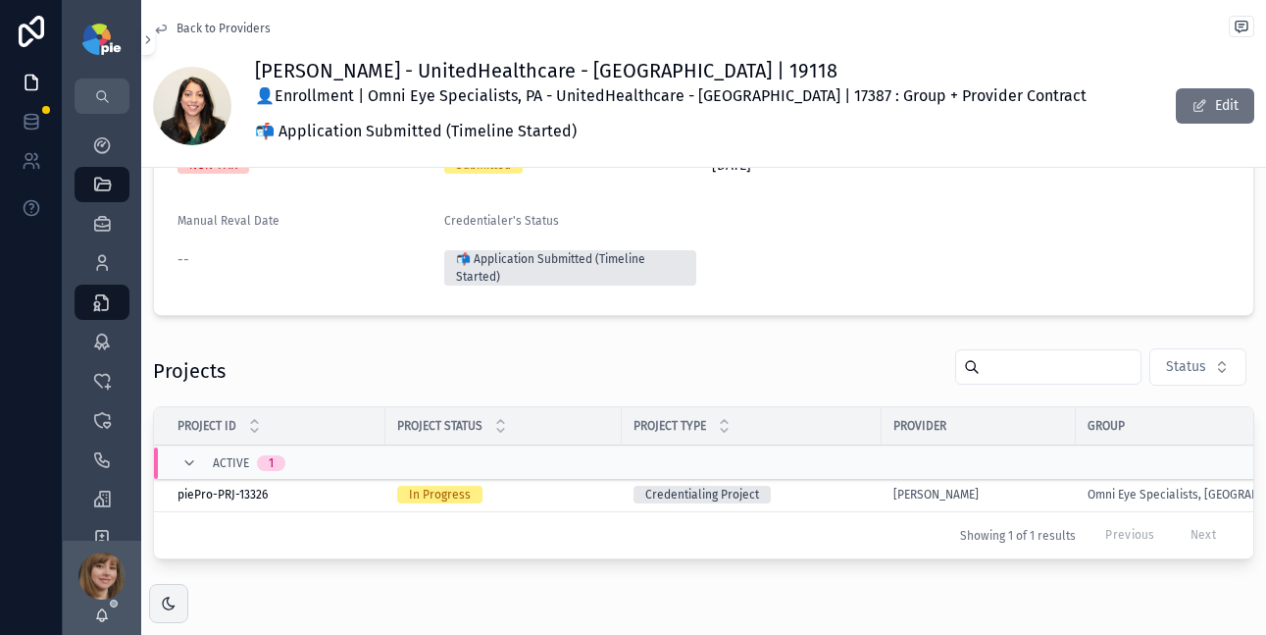
click at [804, 497] on div "Credentialing Project" at bounding box center [752, 495] width 236 height 18
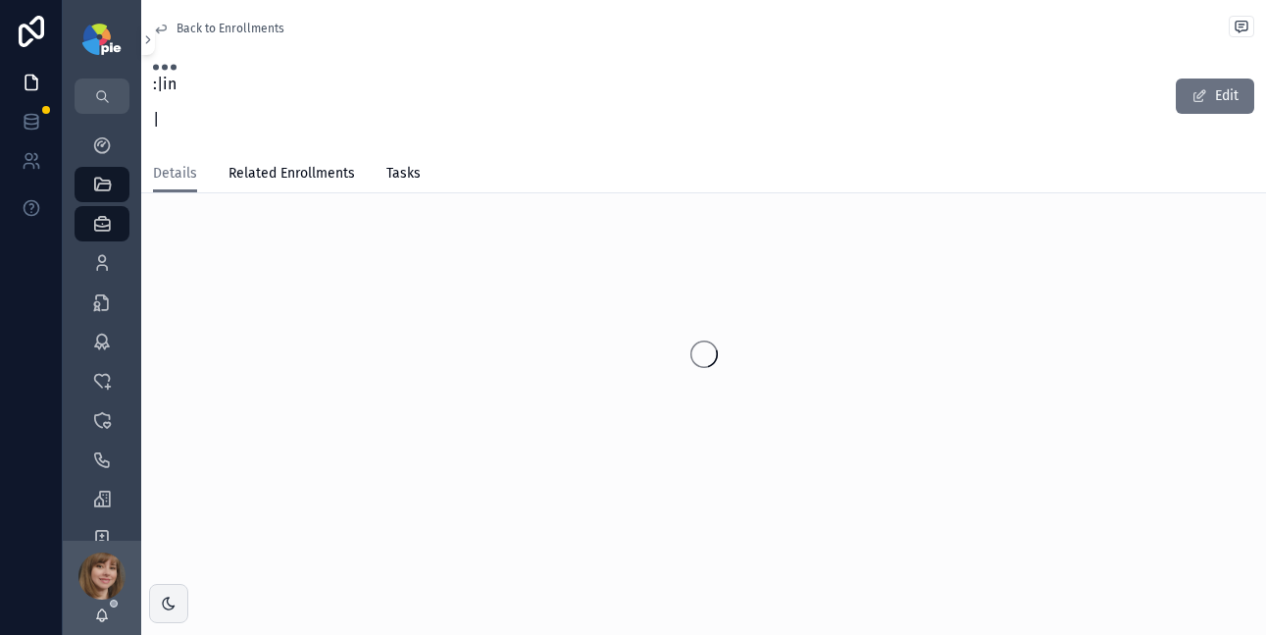
scroll to position [17, 0]
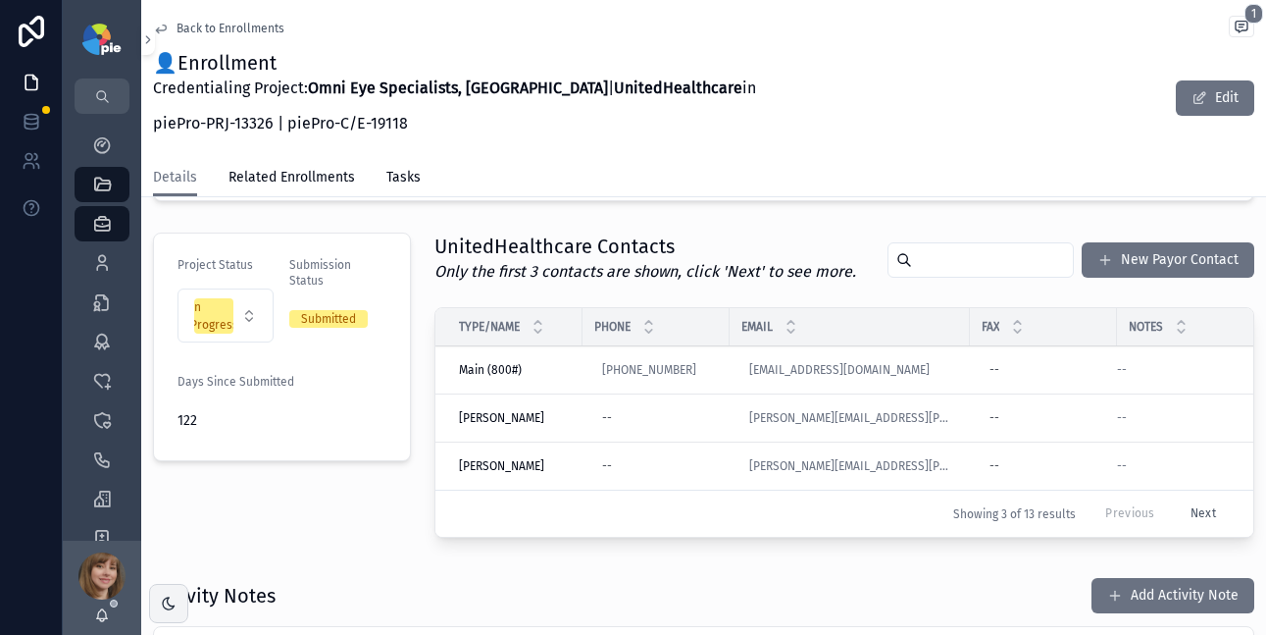
scroll to position [777, 0]
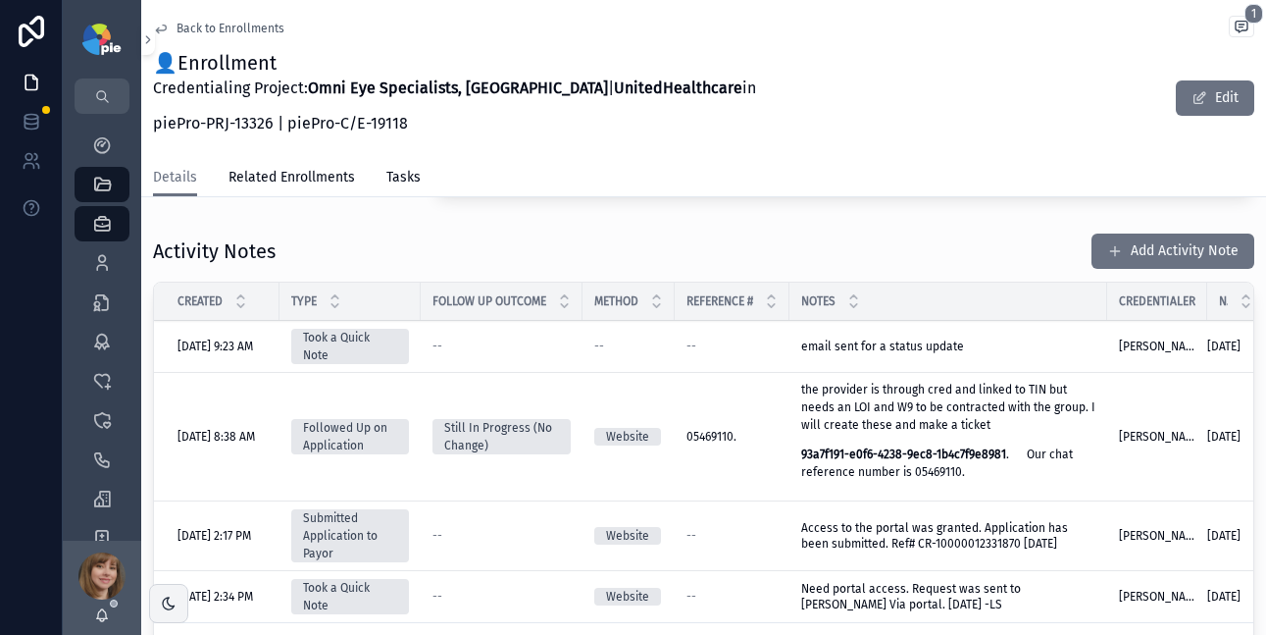
click at [1155, 249] on button "Add Activity Note" at bounding box center [1173, 250] width 163 height 35
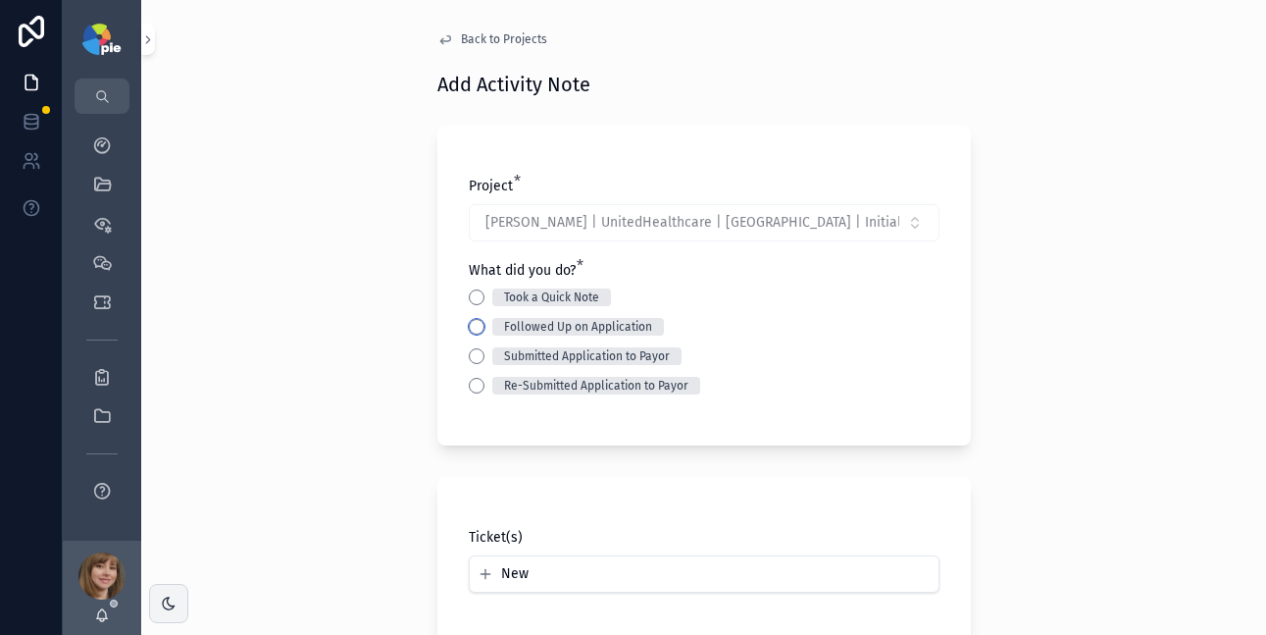
click at [471, 327] on button "Followed Up on Application" at bounding box center [477, 327] width 16 height 16
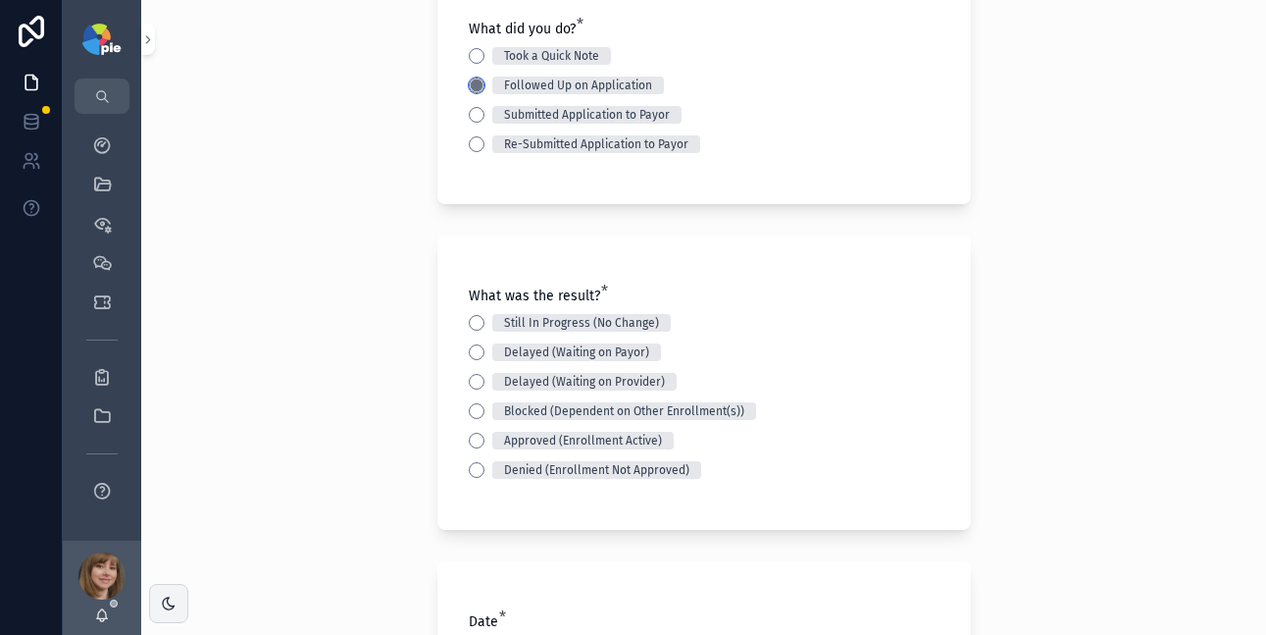
scroll to position [340, 0]
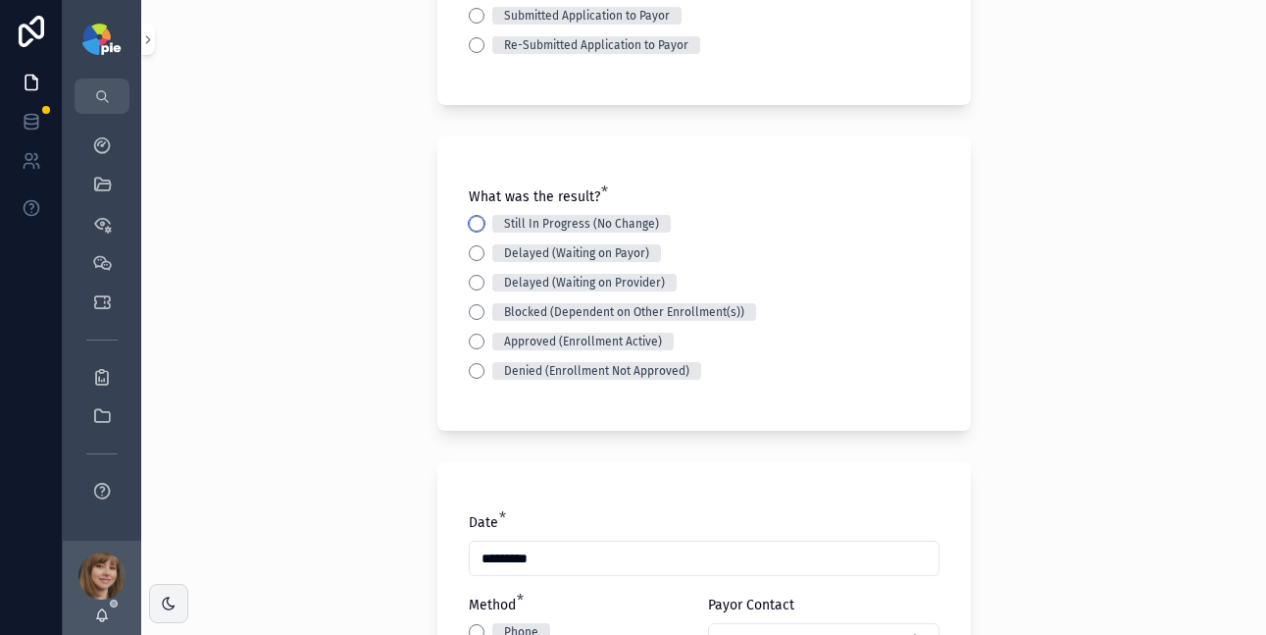
click at [469, 223] on button "Still In Progress (No Change)" at bounding box center [477, 224] width 16 height 16
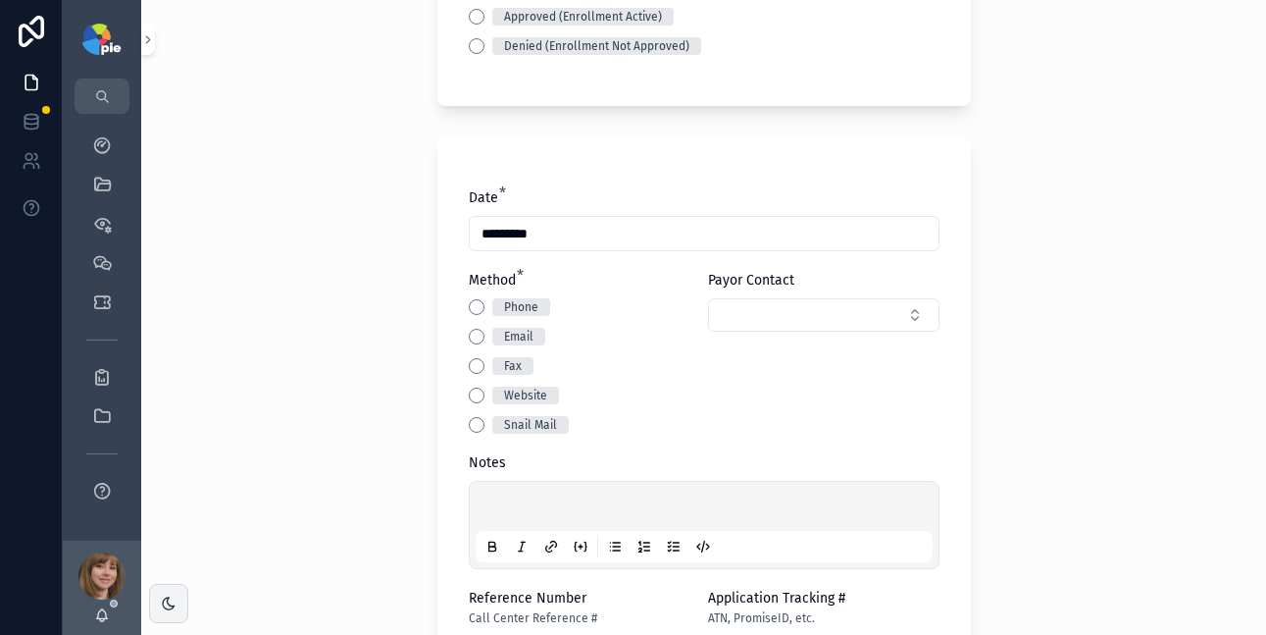
scroll to position [671, 0]
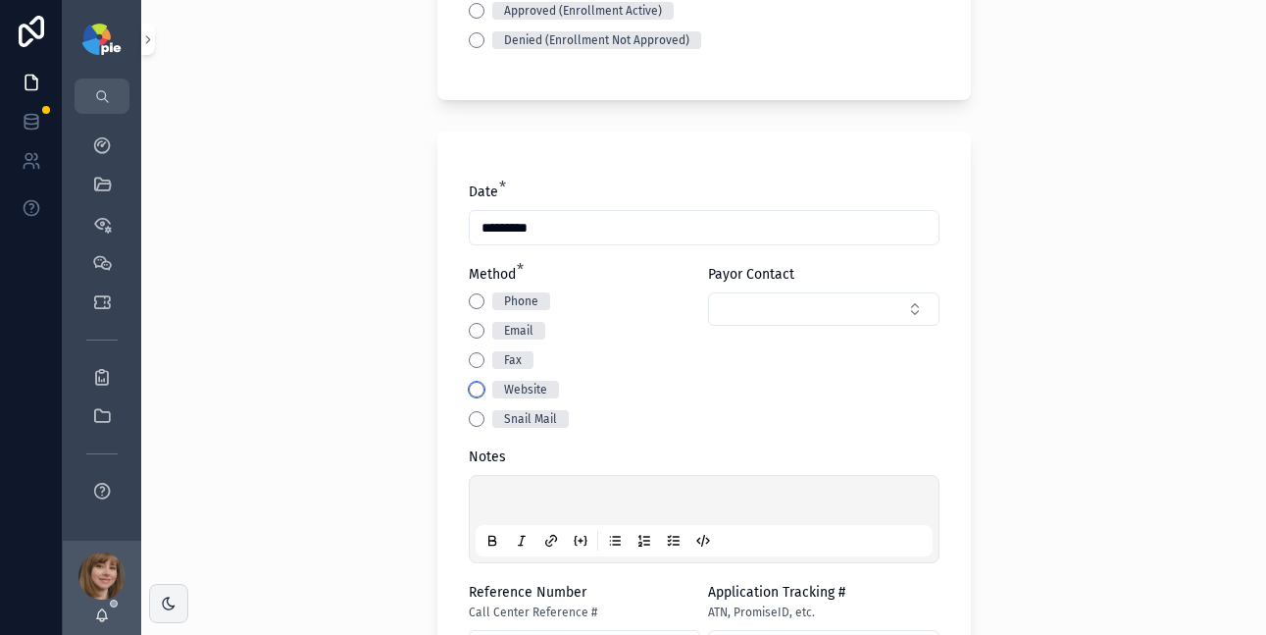
click at [471, 385] on button "Website" at bounding box center [477, 390] width 16 height 16
click at [518, 489] on div "scrollable content" at bounding box center [704, 519] width 457 height 75
click at [500, 502] on p "scrollable content" at bounding box center [708, 503] width 457 height 20
paste div "scrollable content"
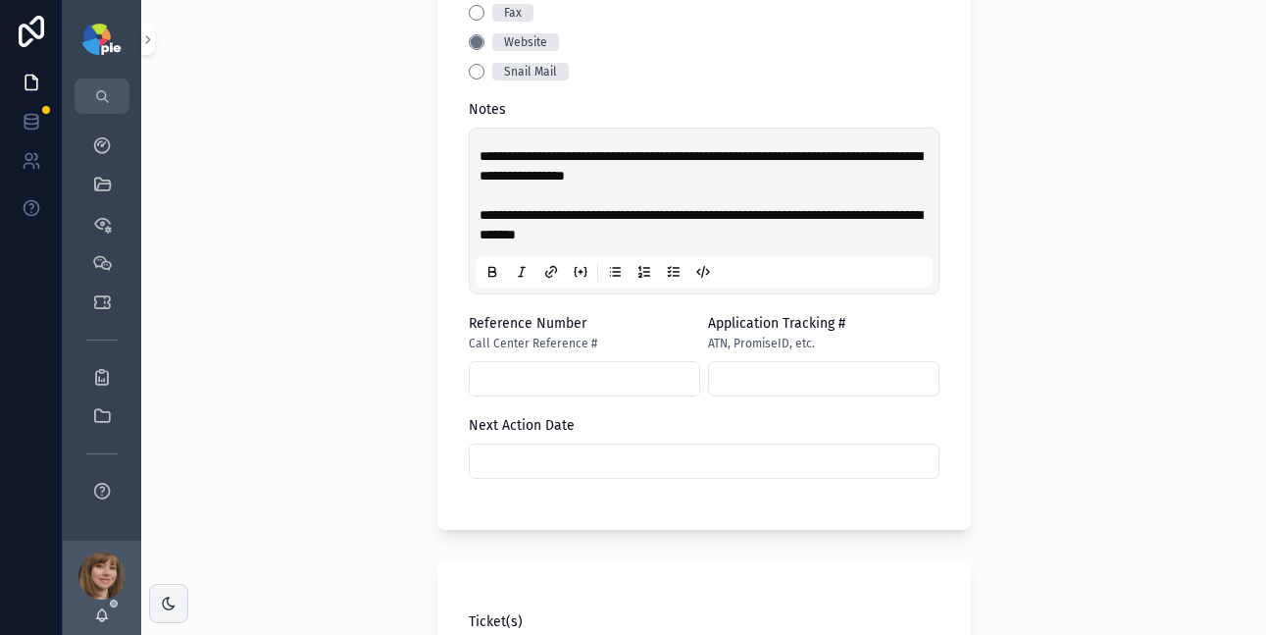
scroll to position [1041, 0]
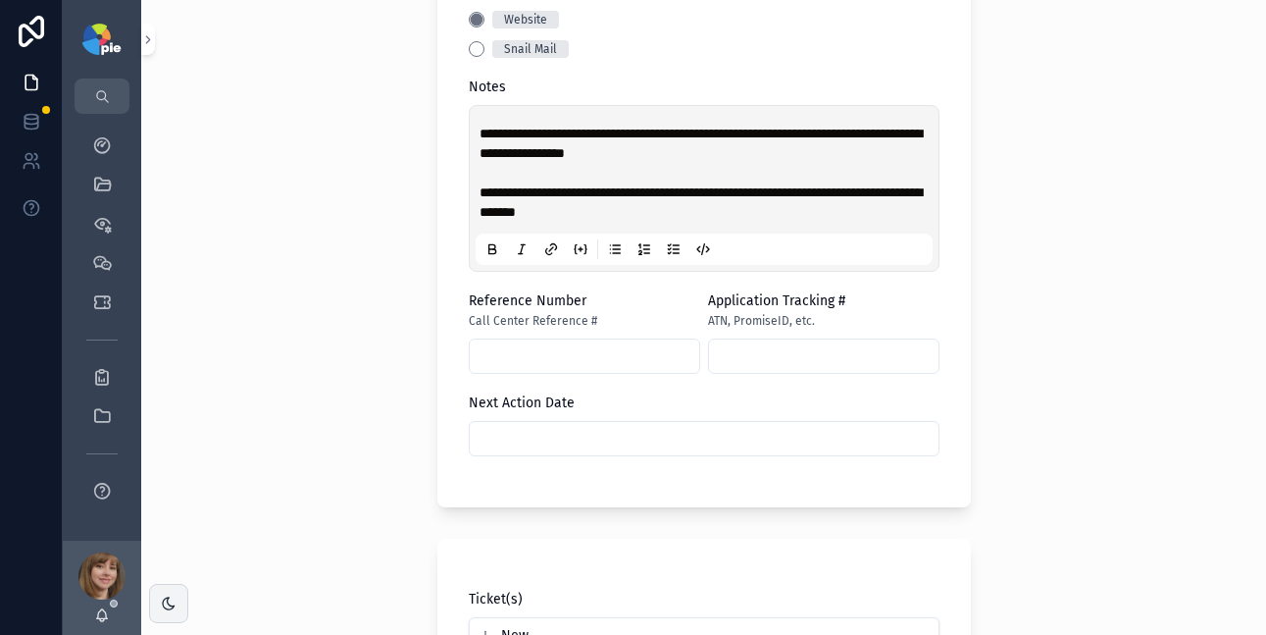
click at [619, 441] on input "scrollable content" at bounding box center [704, 438] width 469 height 27
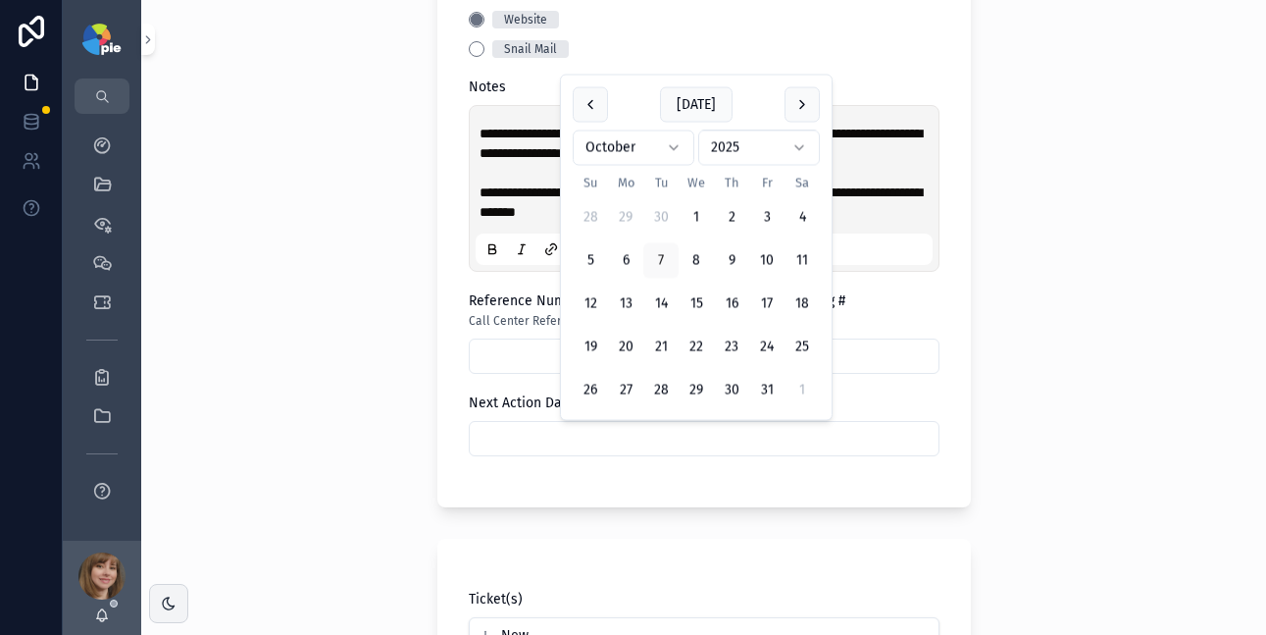
click at [794, 99] on button "scrollable content" at bounding box center [802, 104] width 35 height 35
click at [620, 213] on button "3" at bounding box center [625, 217] width 35 height 35
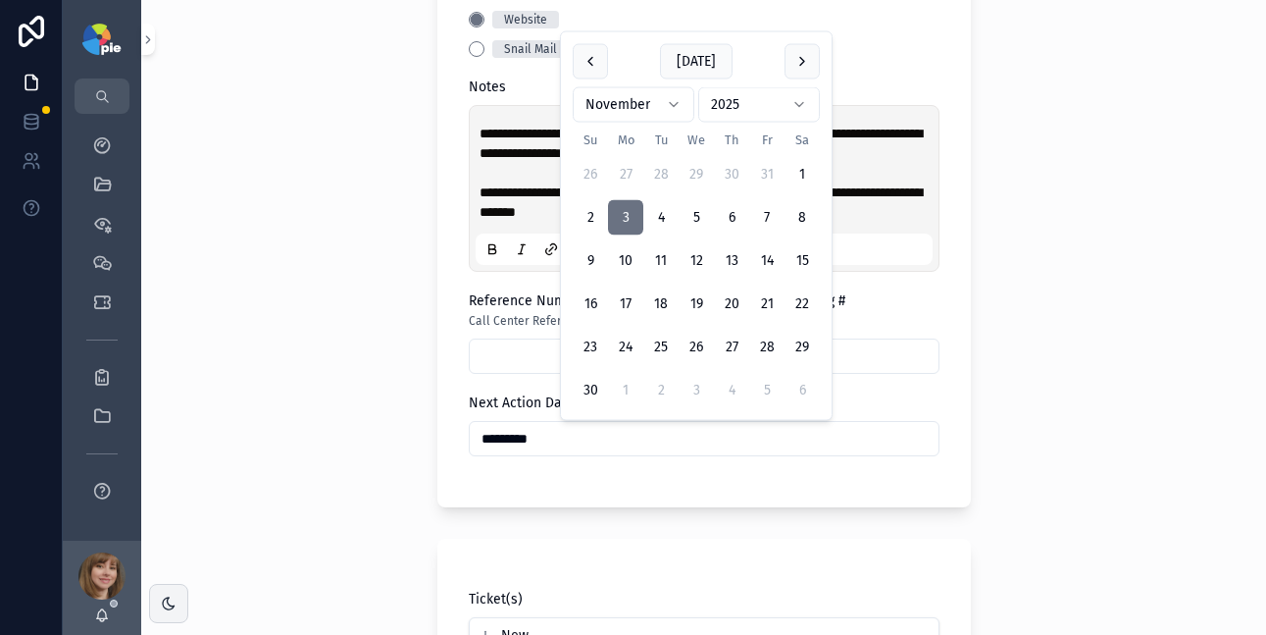
type input "*********"
click at [339, 281] on div "**********" at bounding box center [703, 317] width 1125 height 635
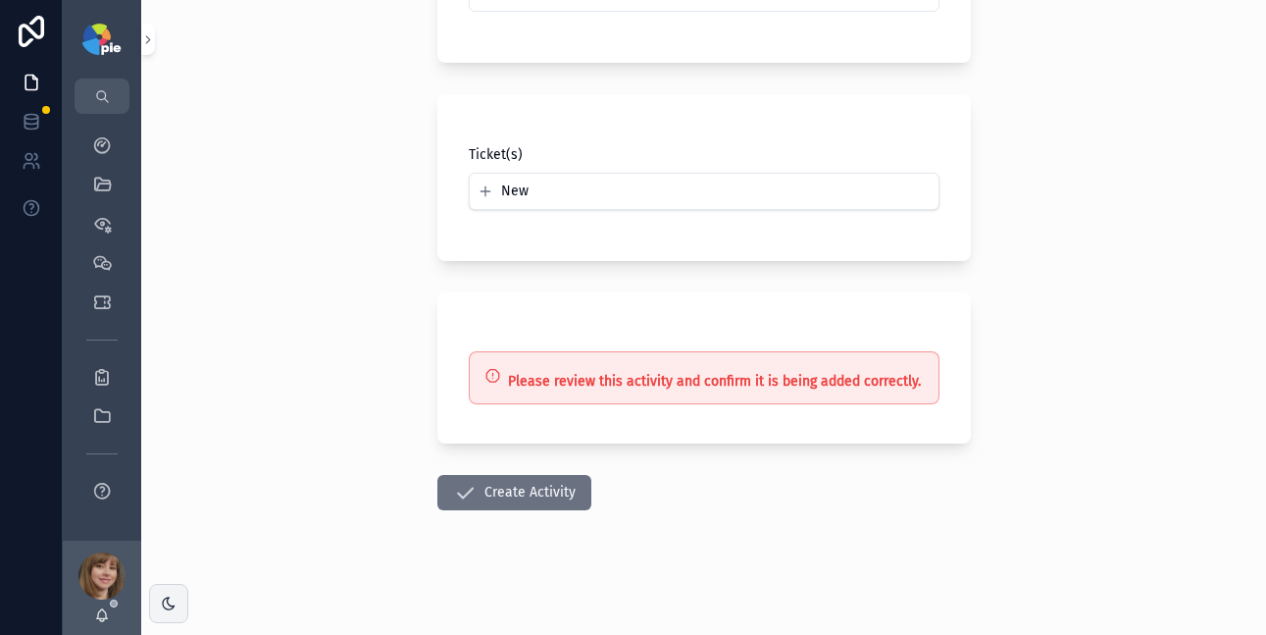
scroll to position [1486, 0]
click at [496, 493] on button "Create Activity" at bounding box center [514, 491] width 154 height 35
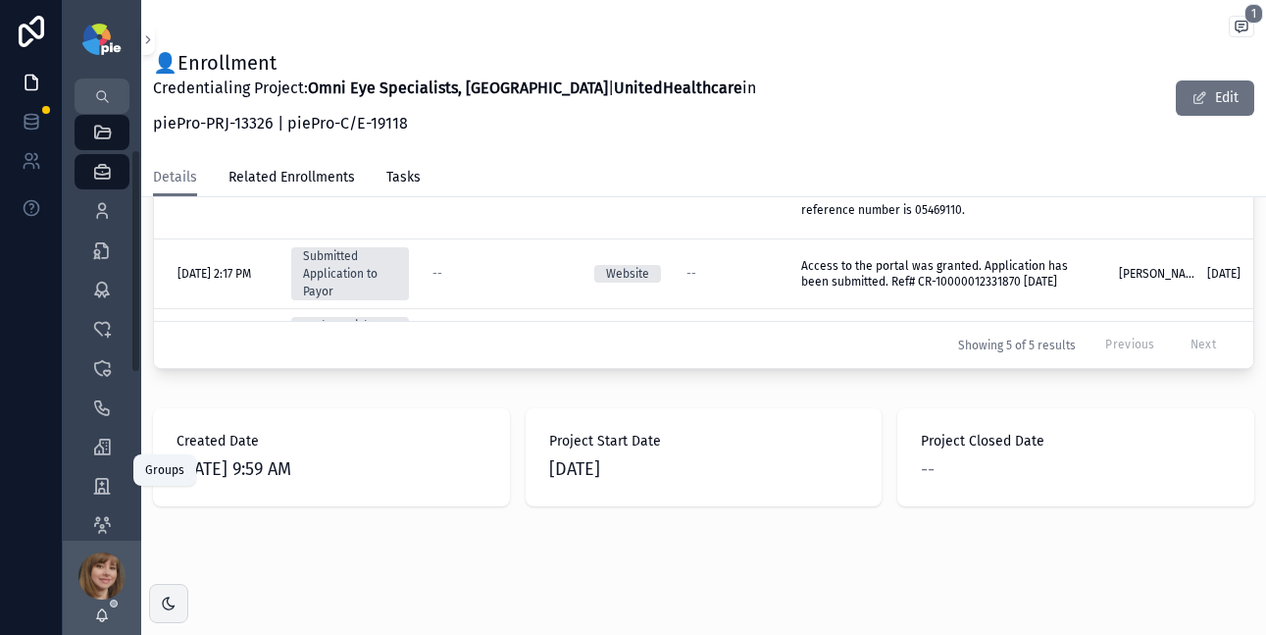
scroll to position [68, 0]
click at [108, 472] on icon "scrollable content" at bounding box center [102, 470] width 20 height 20
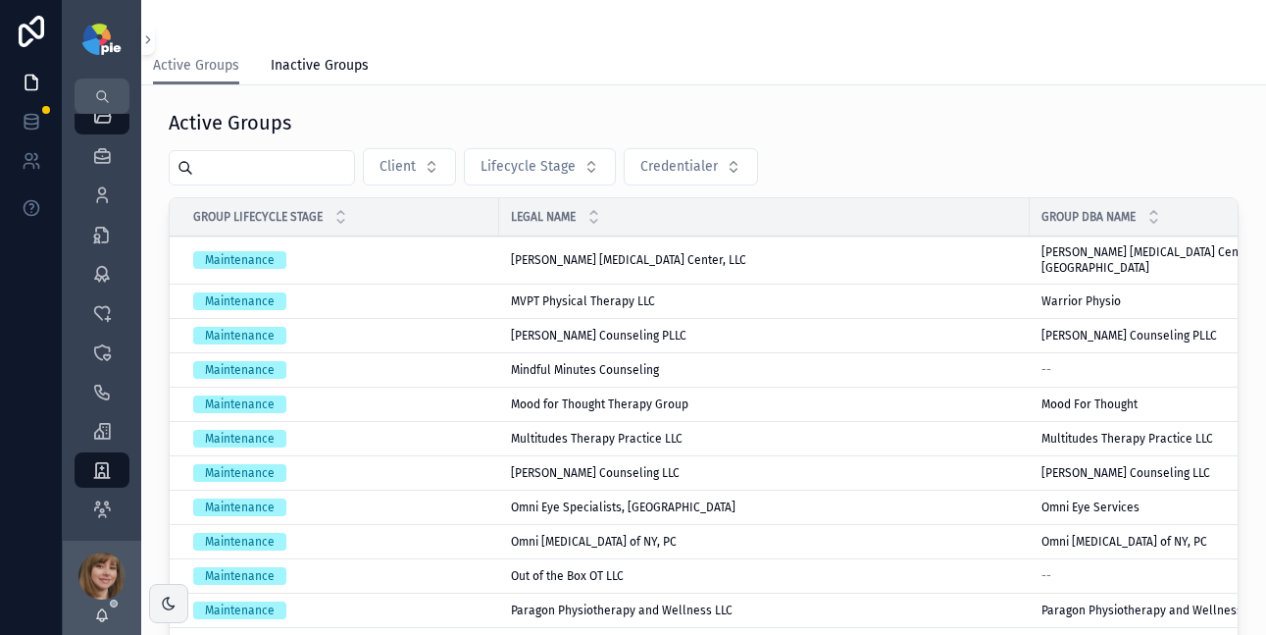
scroll to position [484, 0]
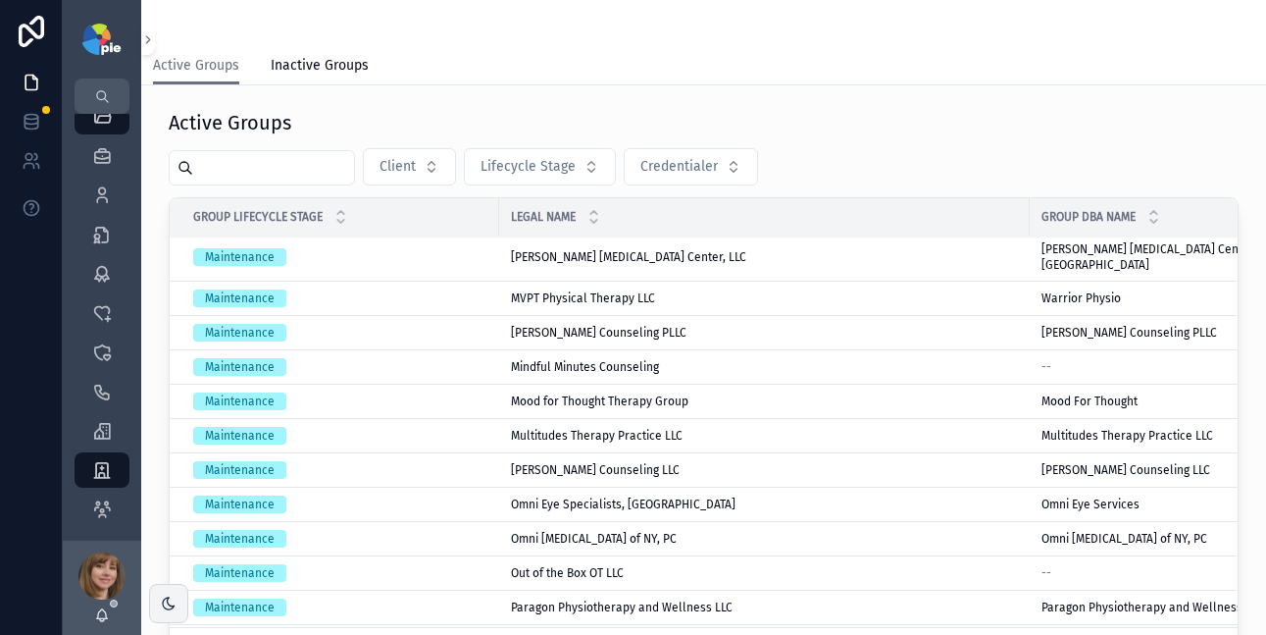
click at [674, 496] on div "Omni Eye Specialists, PA Omni Eye Specialists, [GEOGRAPHIC_DATA]" at bounding box center [764, 504] width 507 height 16
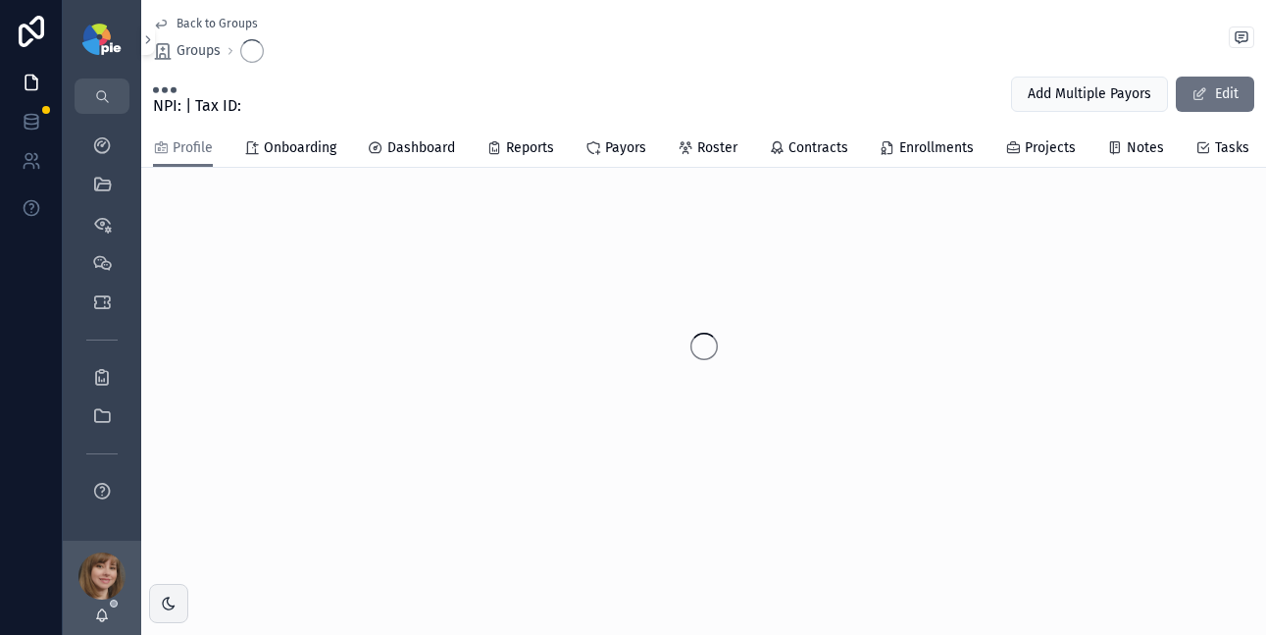
click at [709, 145] on span "Roster" at bounding box center [717, 148] width 40 height 20
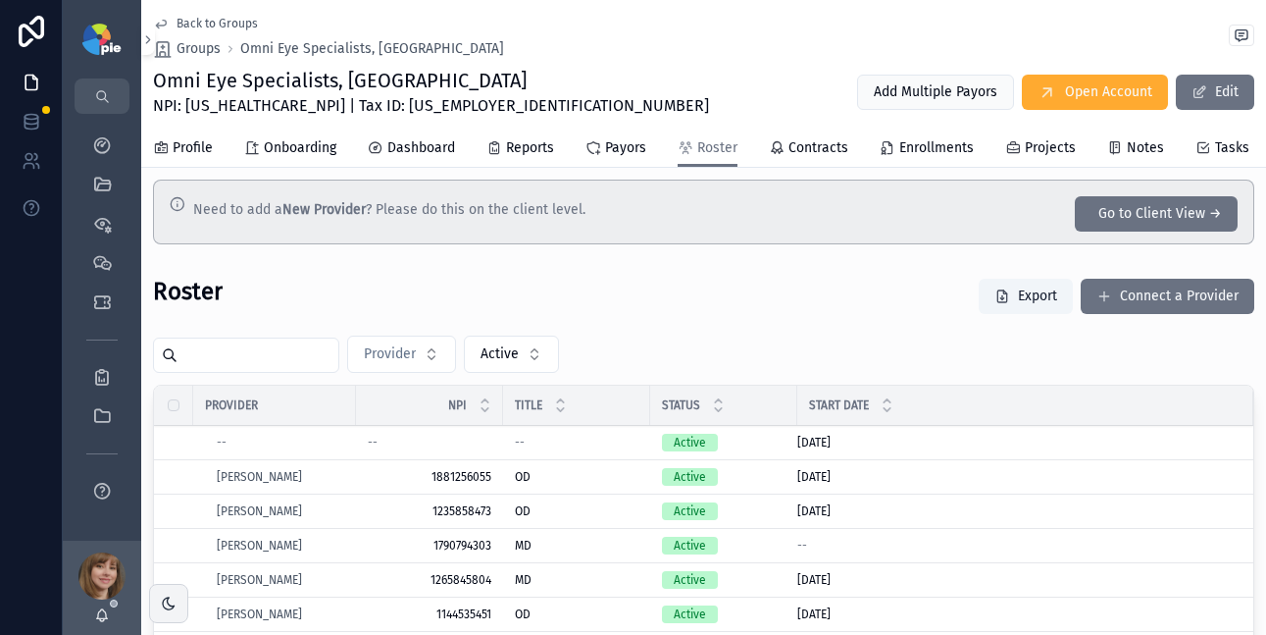
scroll to position [19, 0]
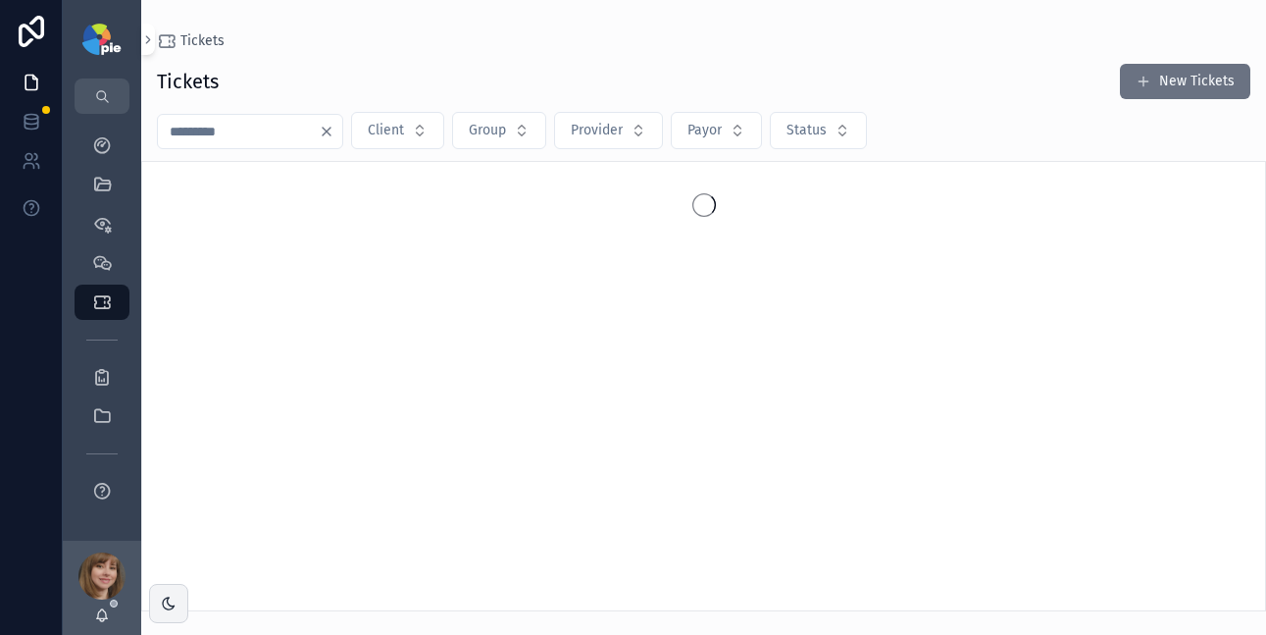
type input "***"
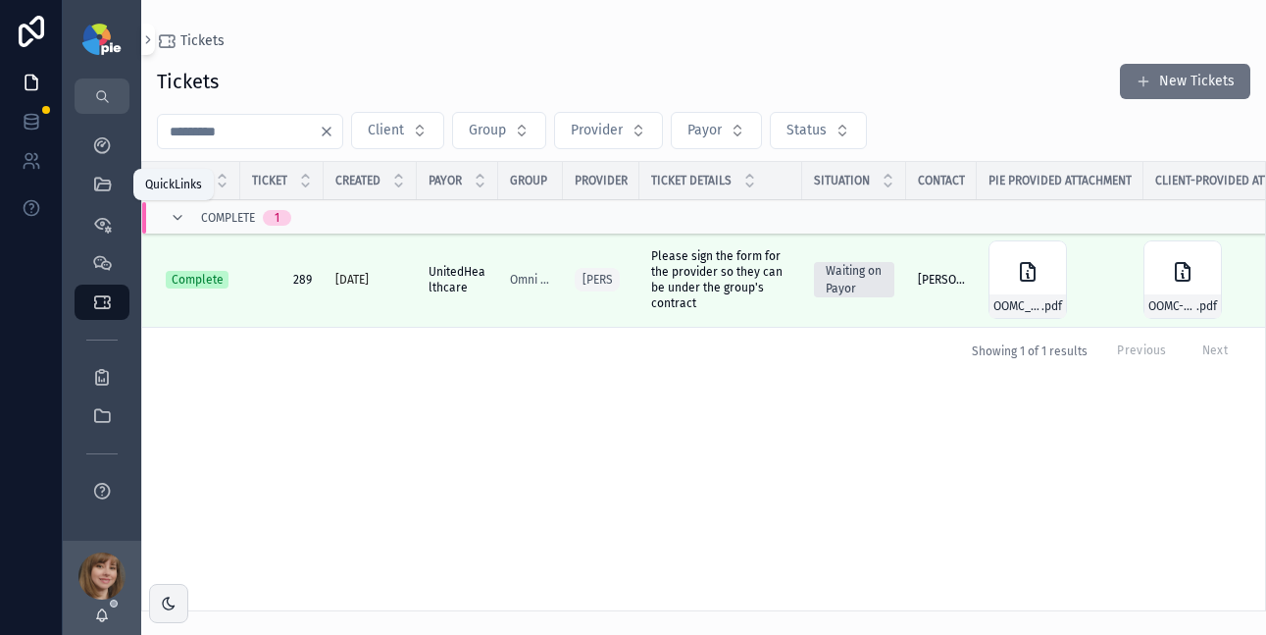
click at [97, 173] on div "QuickLinks" at bounding box center [101, 184] width 31 height 31
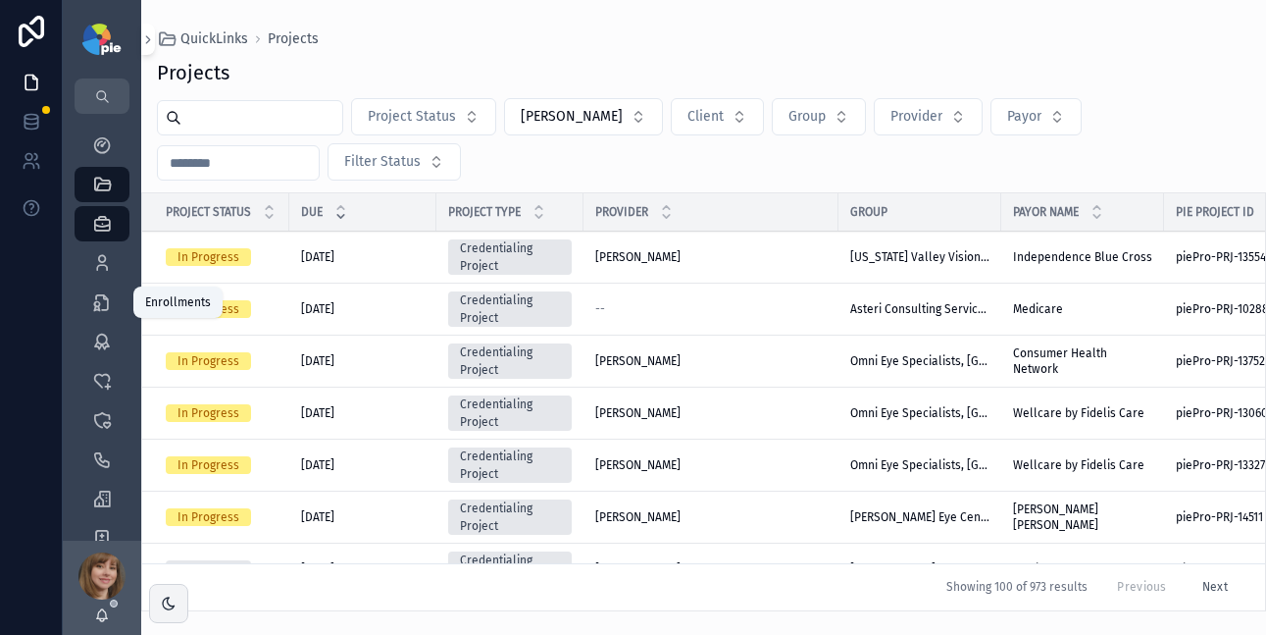
click at [100, 284] on link "Enrollments 3,467" at bounding box center [102, 301] width 55 height 35
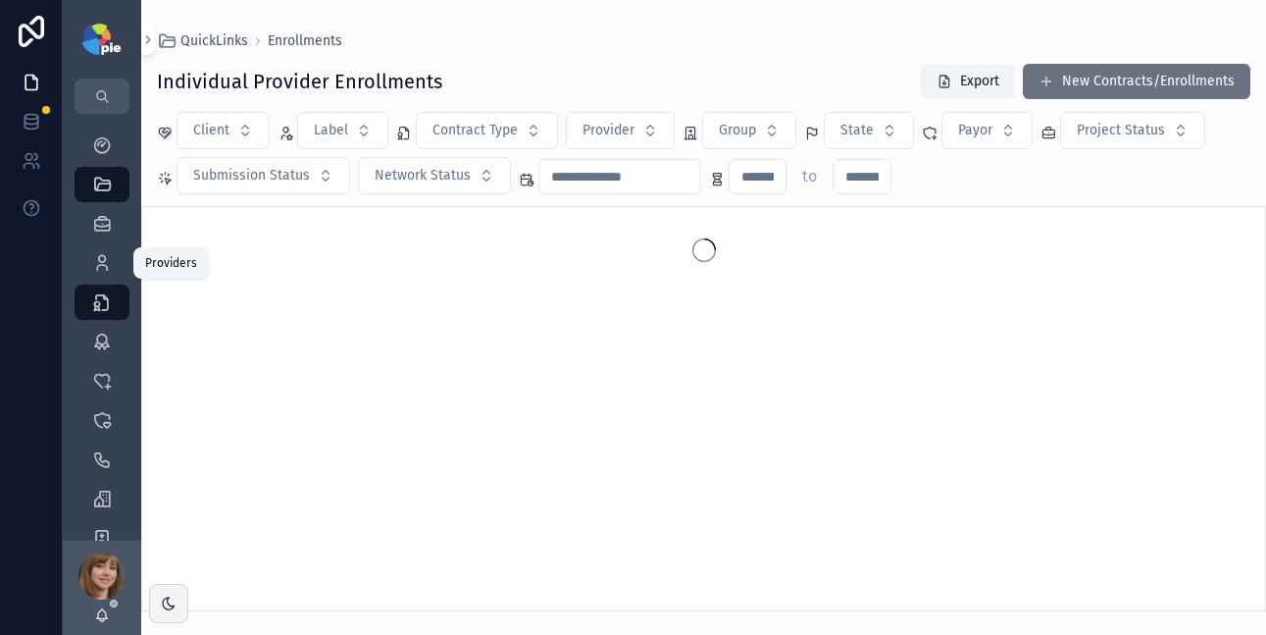
click at [101, 265] on icon "scrollable content" at bounding box center [102, 263] width 20 height 20
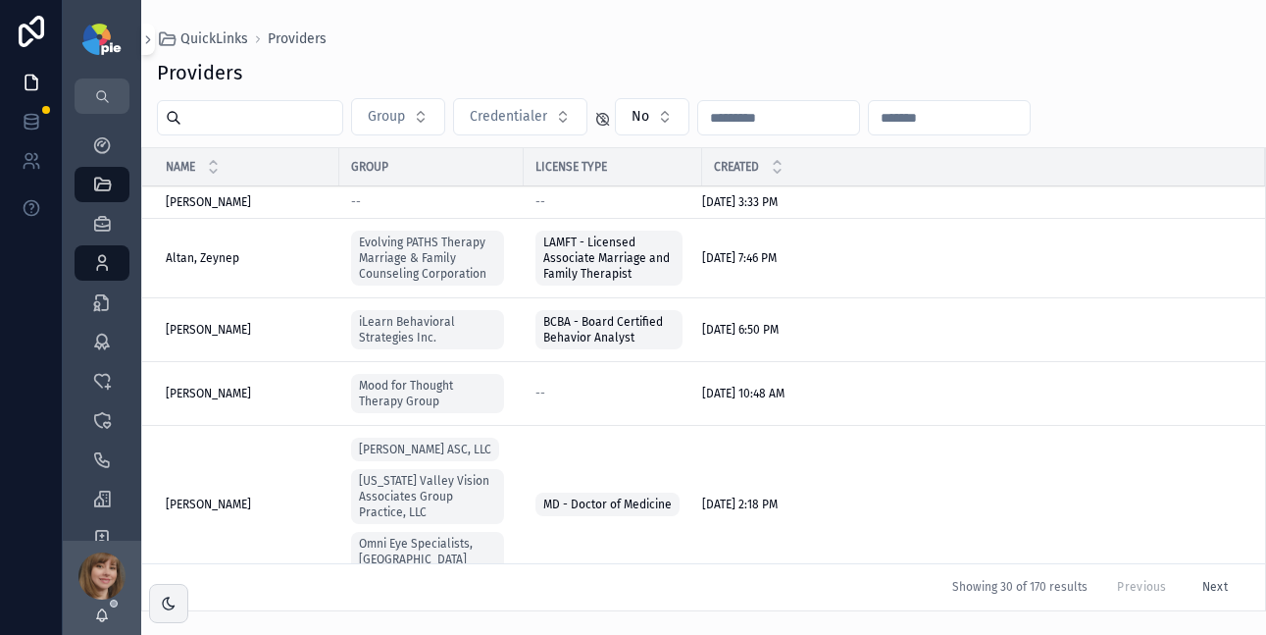
click at [255, 120] on input "scrollable content" at bounding box center [261, 117] width 161 height 27
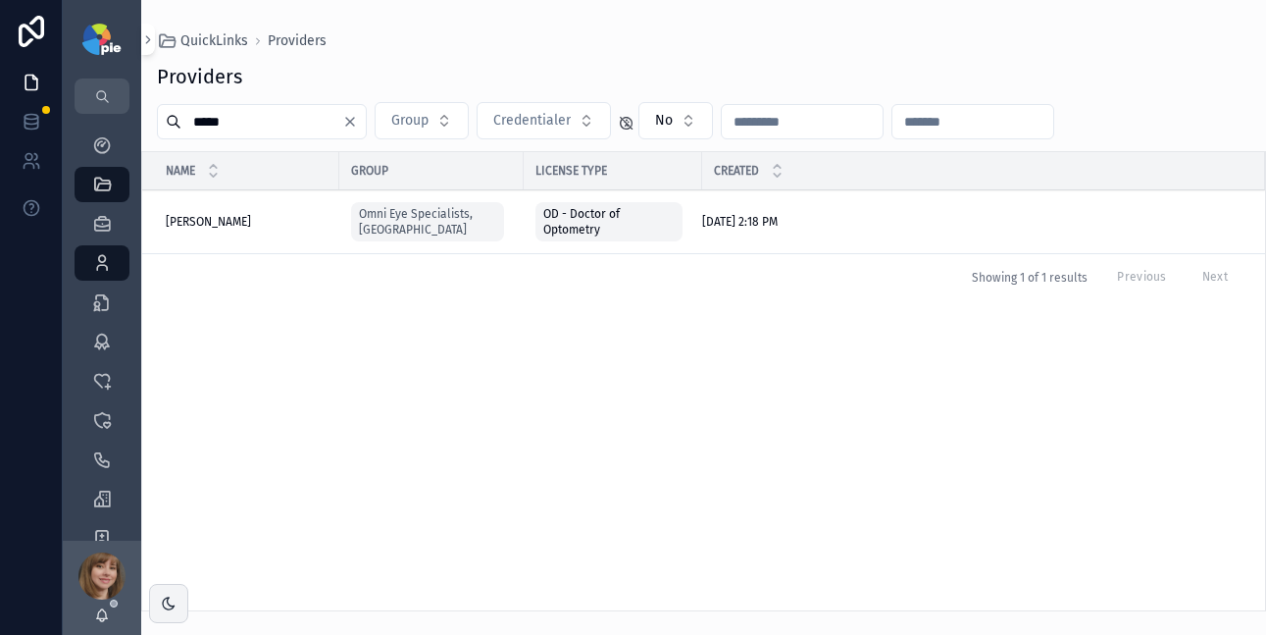
type input "*****"
click at [215, 222] on span "[PERSON_NAME]" at bounding box center [208, 222] width 85 height 16
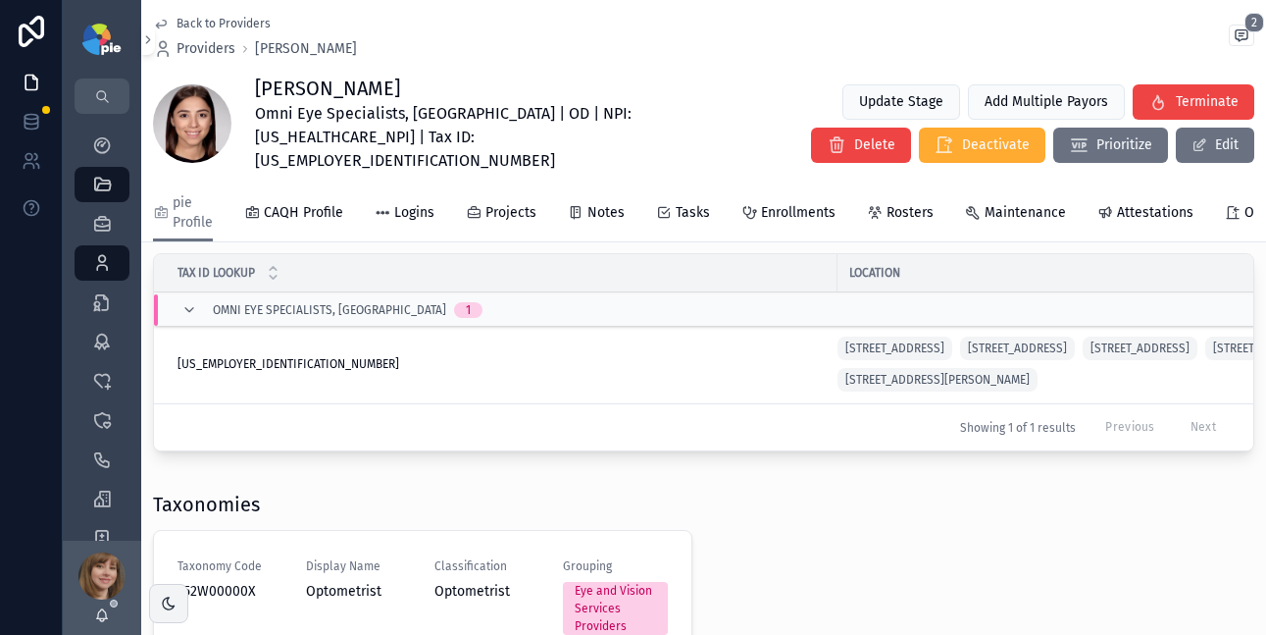
scroll to position [616, 0]
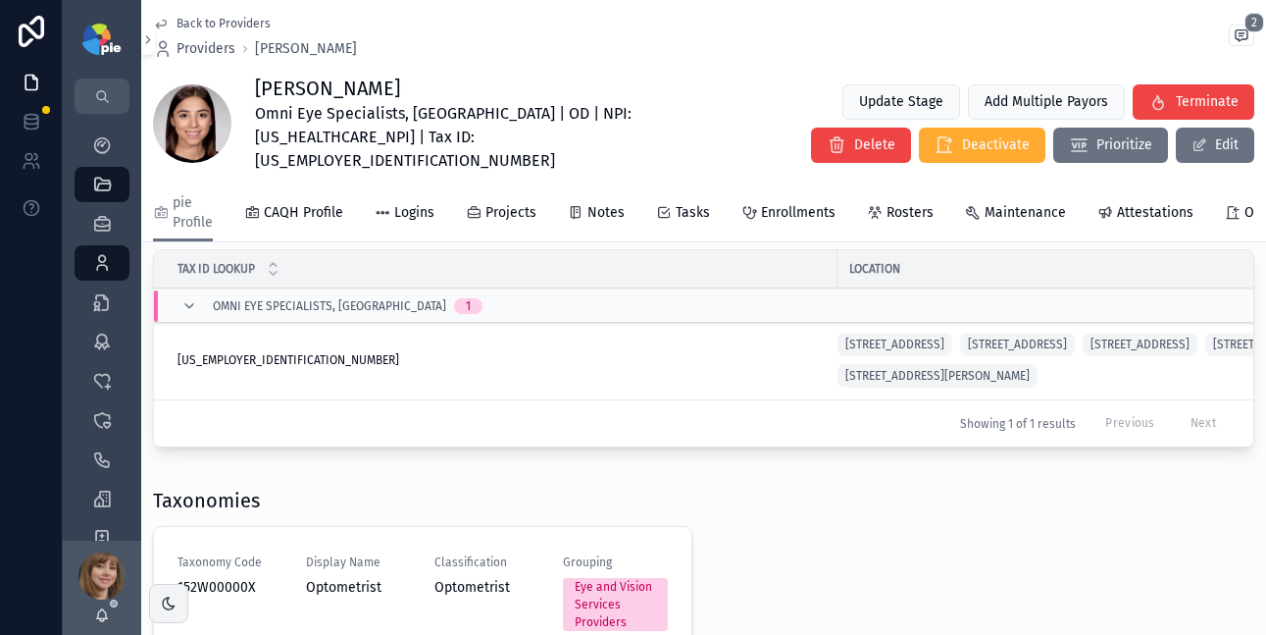
drag, startPoint x: 645, startPoint y: 492, endPoint x: 803, endPoint y: 492, distance: 157.9
click at [803, 463] on div "Locations Tax ID Lookup Location Omni Eye Specialists, PA 1 22-3587595 22-35875…" at bounding box center [703, 332] width 1125 height 261
